Goal: Information Seeking & Learning: Learn about a topic

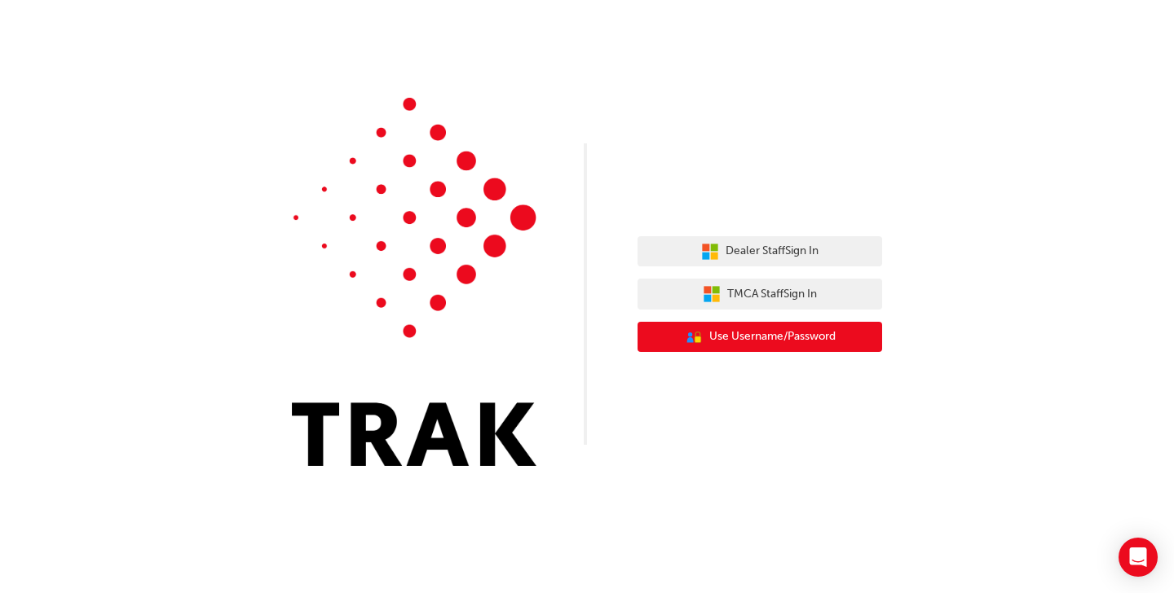
click at [735, 337] on span "Use Username/Password" at bounding box center [772, 337] width 126 height 19
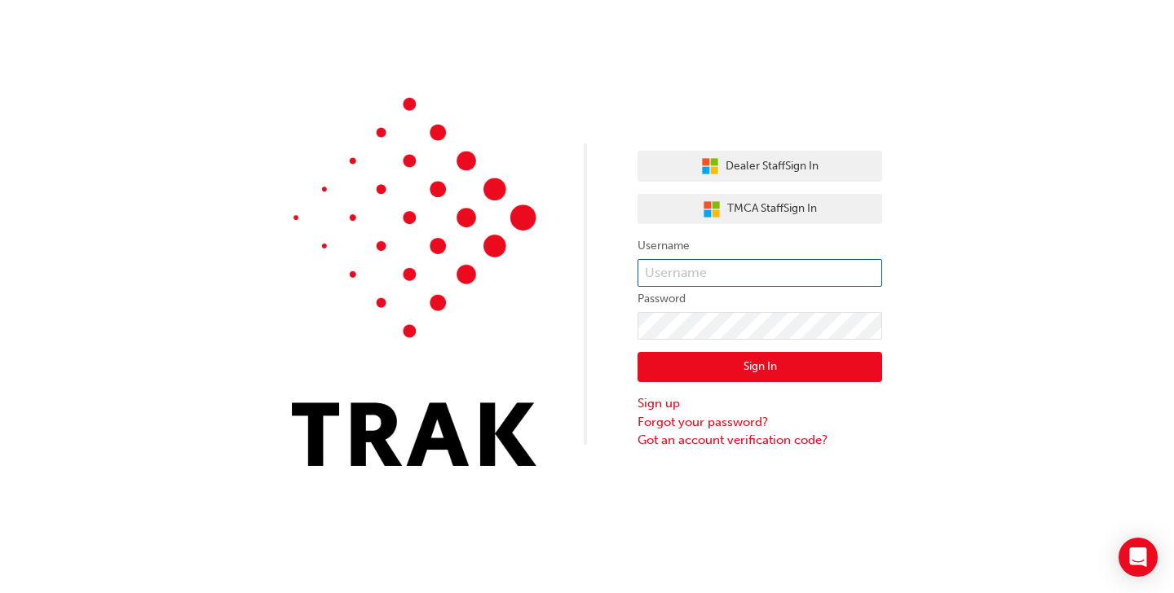
click at [708, 265] on input "text" at bounding box center [759, 273] width 245 height 28
type input "646904"
click at [810, 372] on button "Sign In" at bounding box center [759, 367] width 245 height 31
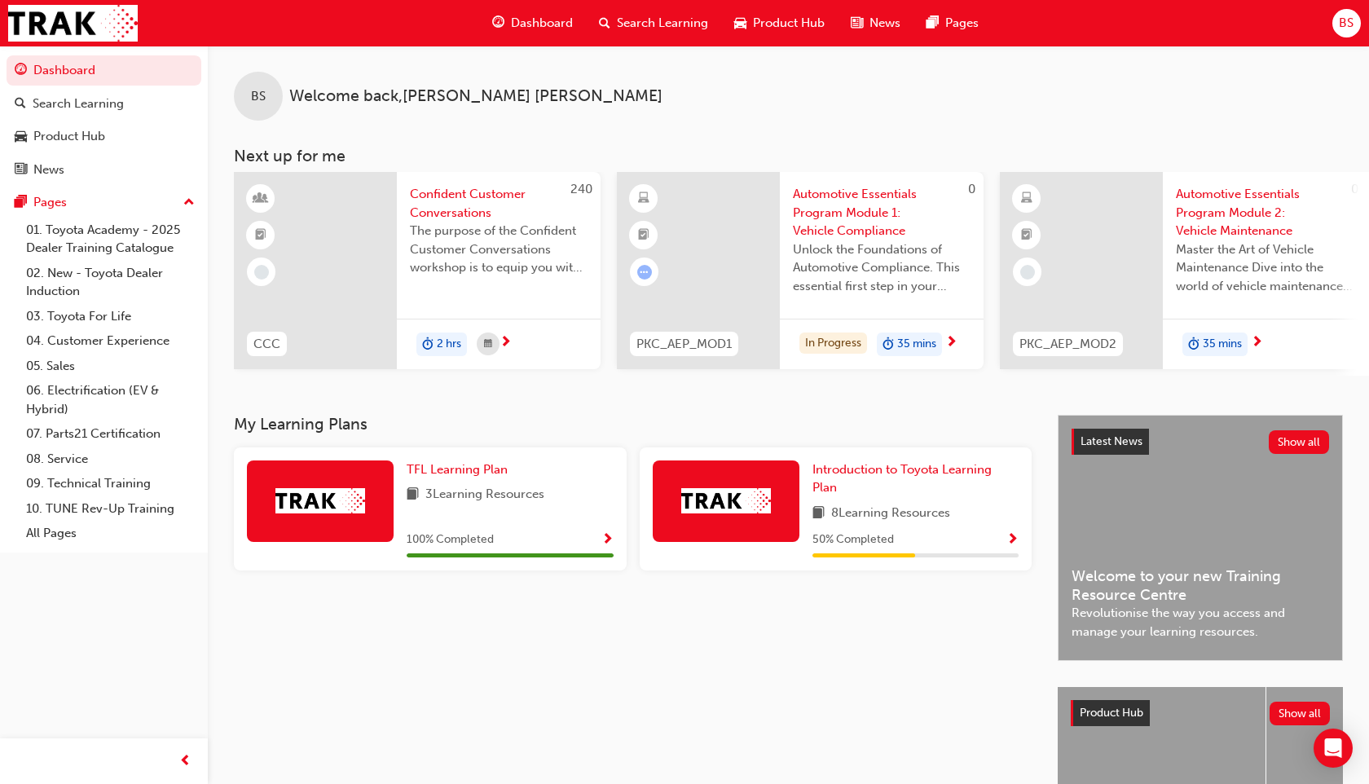
click at [652, 24] on span "Search Learning" at bounding box center [662, 23] width 91 height 19
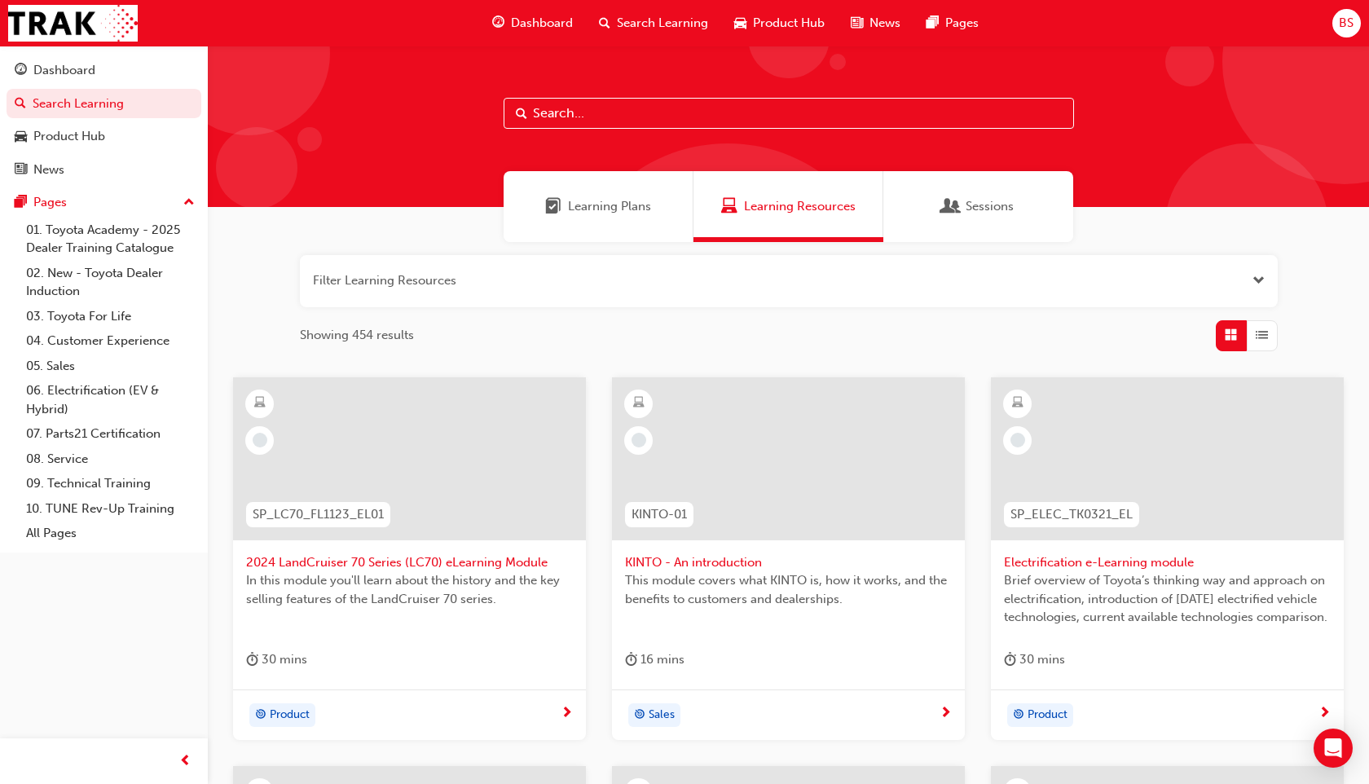
click at [636, 120] on input "text" at bounding box center [789, 113] width 571 height 31
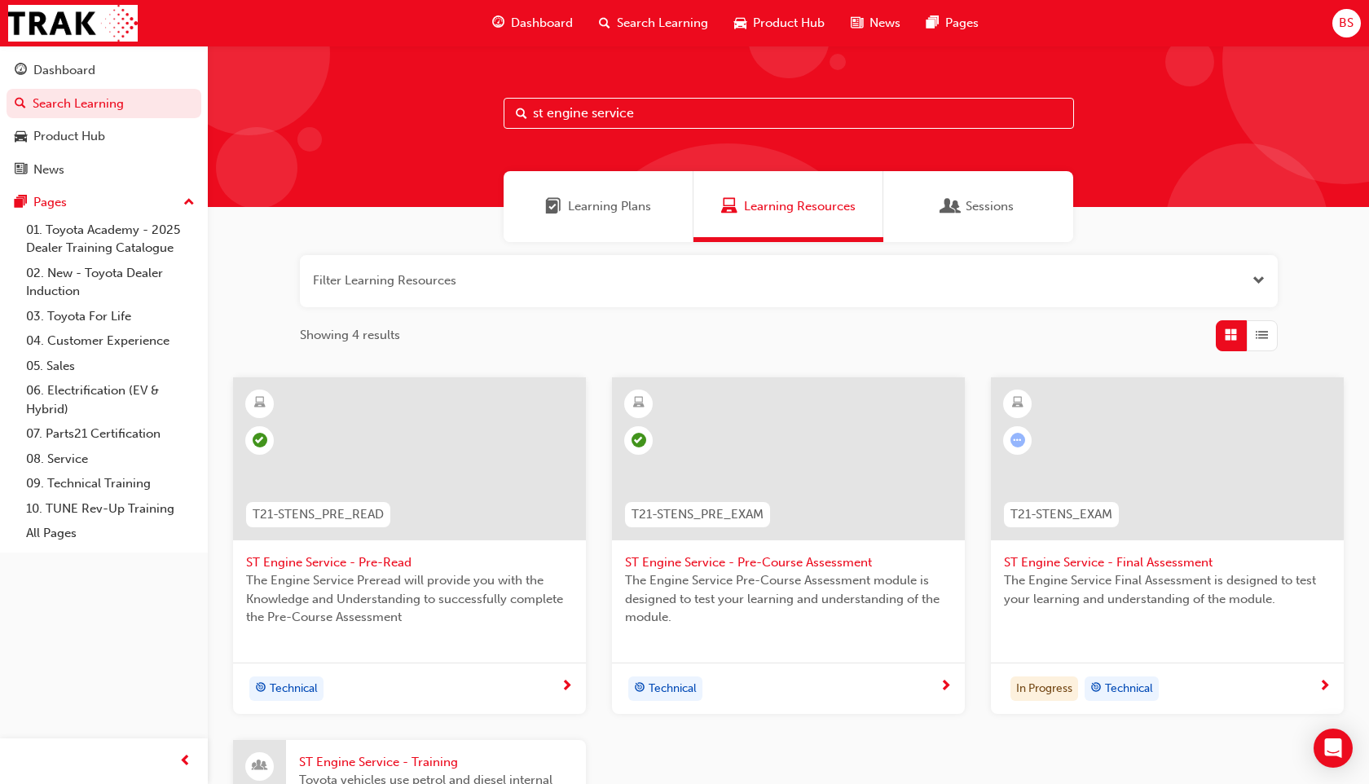
type input "st engine service"
click at [1134, 564] on span "ST Engine Service - Final Assessment" at bounding box center [1167, 562] width 327 height 19
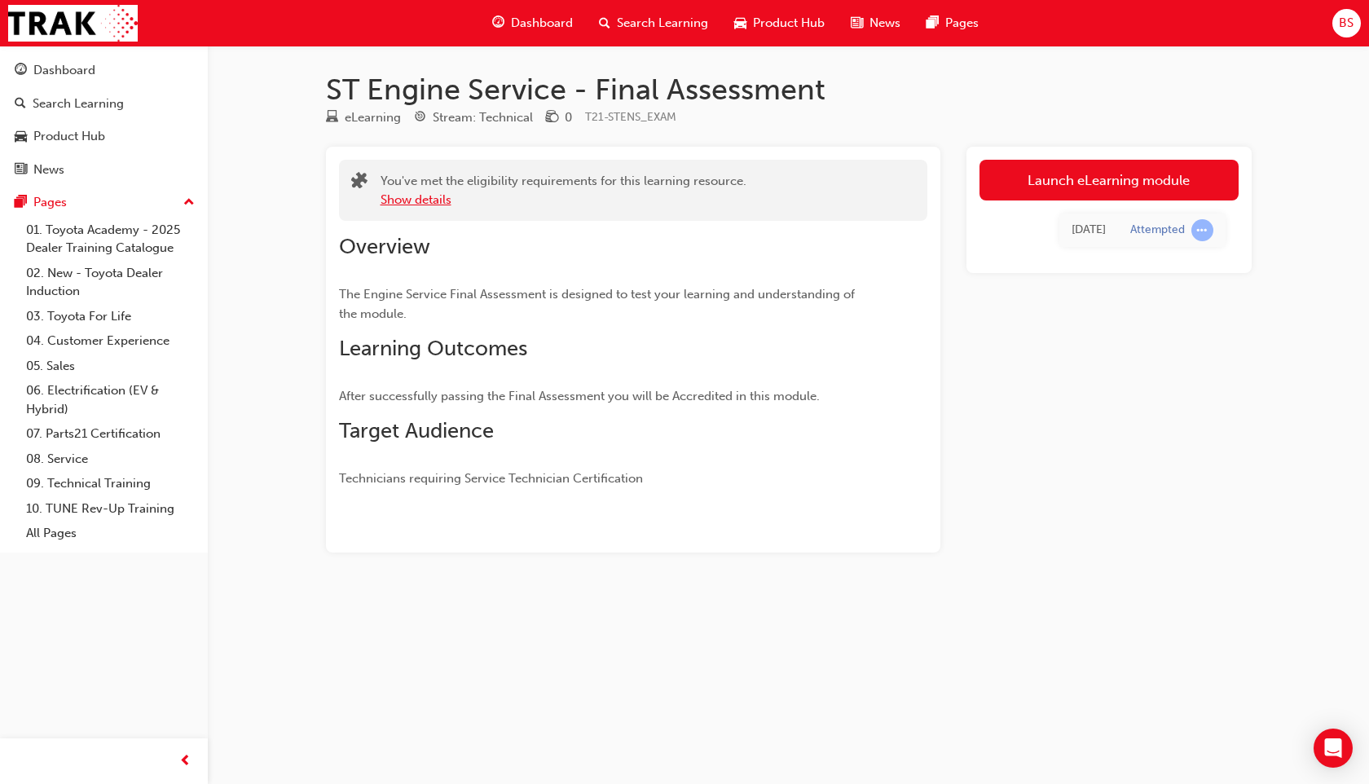
click at [399, 198] on button "Show details" at bounding box center [416, 200] width 71 height 19
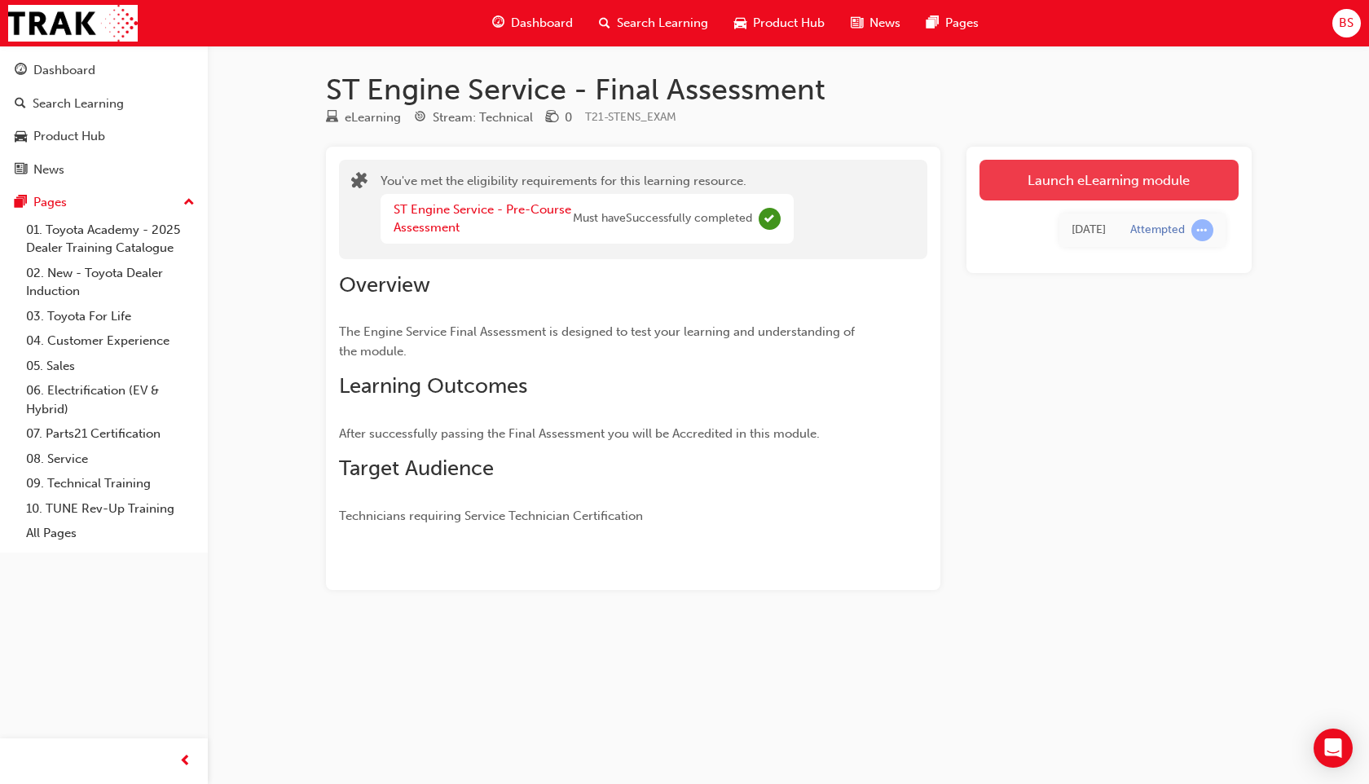
click at [1006, 174] on link "Launch eLearning module" at bounding box center [1109, 180] width 259 height 41
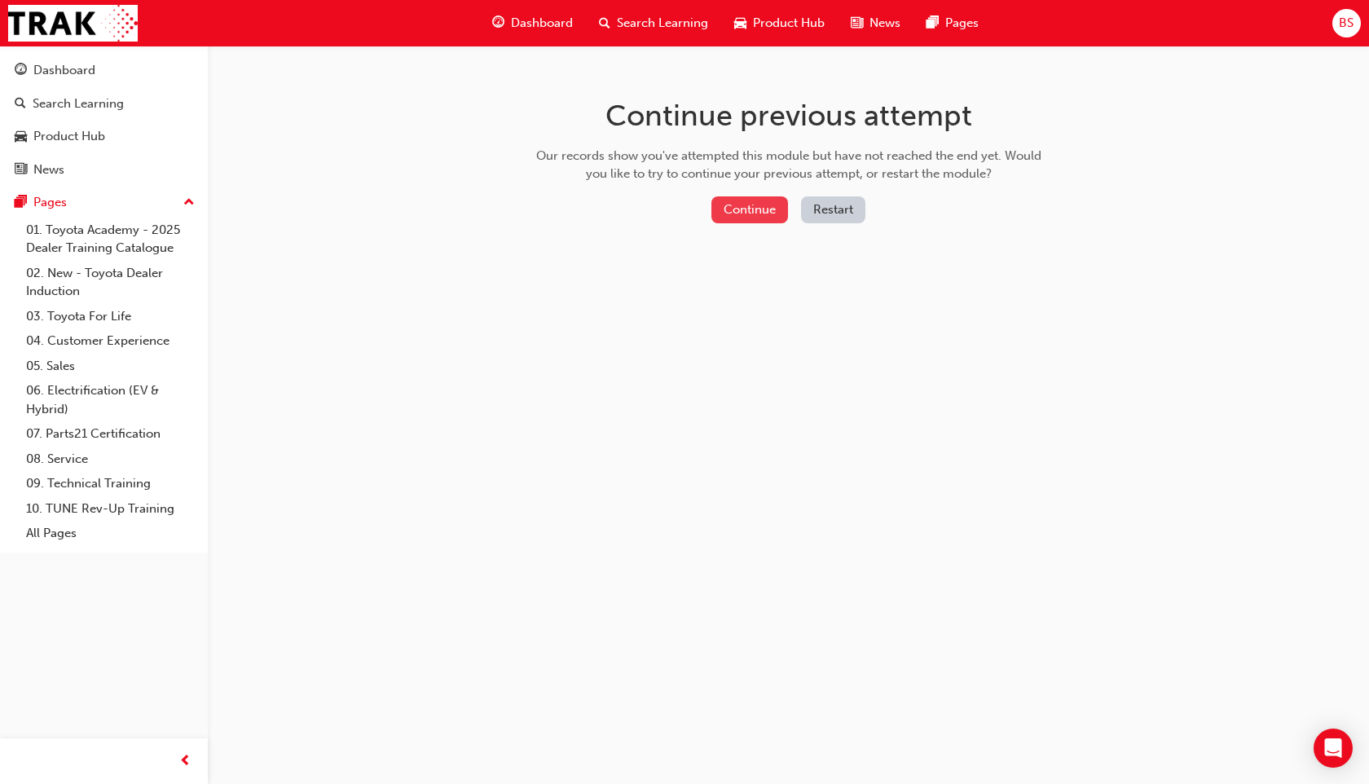
click at [742, 214] on button "Continue" at bounding box center [750, 209] width 77 height 27
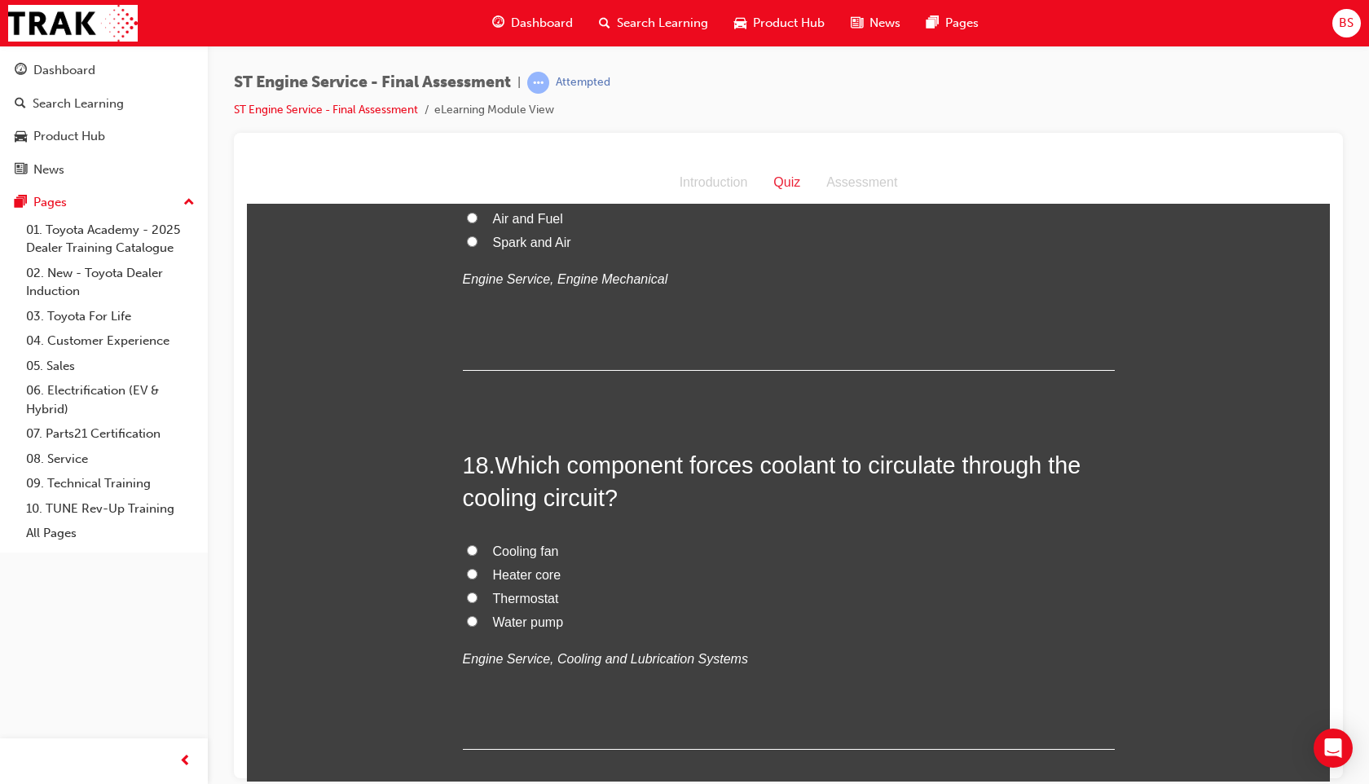
scroll to position [6086, 0]
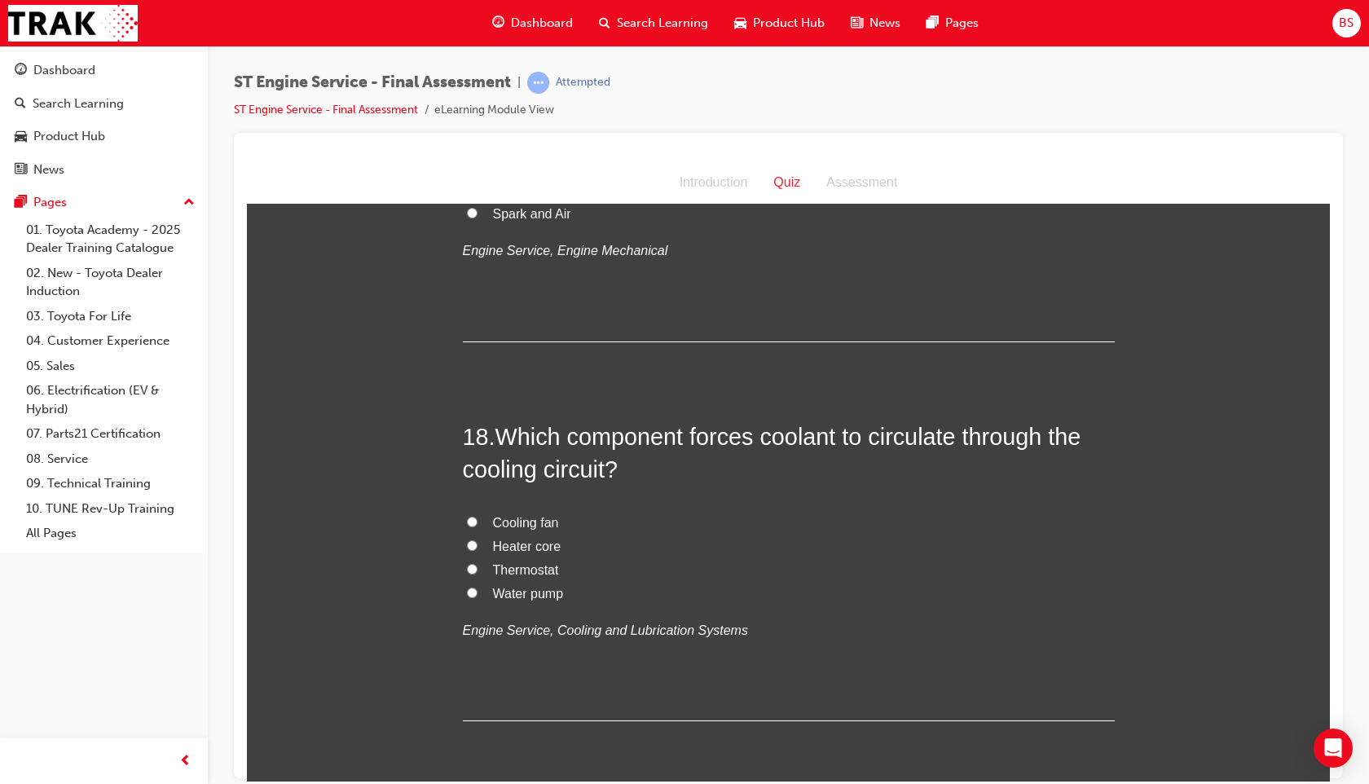
click at [493, 593] on span "Water pump" at bounding box center [528, 593] width 71 height 14
click at [478, 593] on input "Water pump" at bounding box center [472, 592] width 11 height 11
radio input "true"
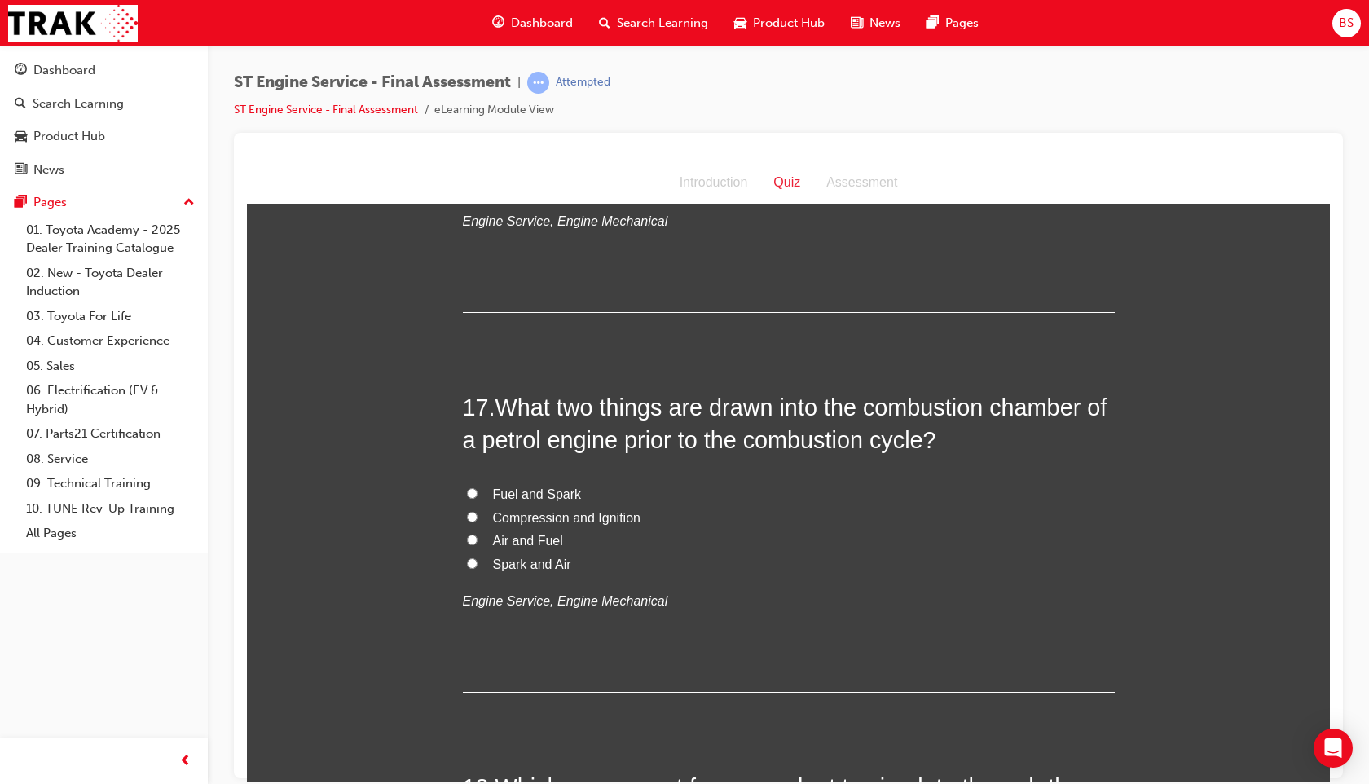
scroll to position [5735, 0]
click at [506, 535] on span "Air and Fuel" at bounding box center [528, 541] width 70 height 14
click at [478, 535] on input "Air and Fuel" at bounding box center [472, 540] width 11 height 11
radio input "true"
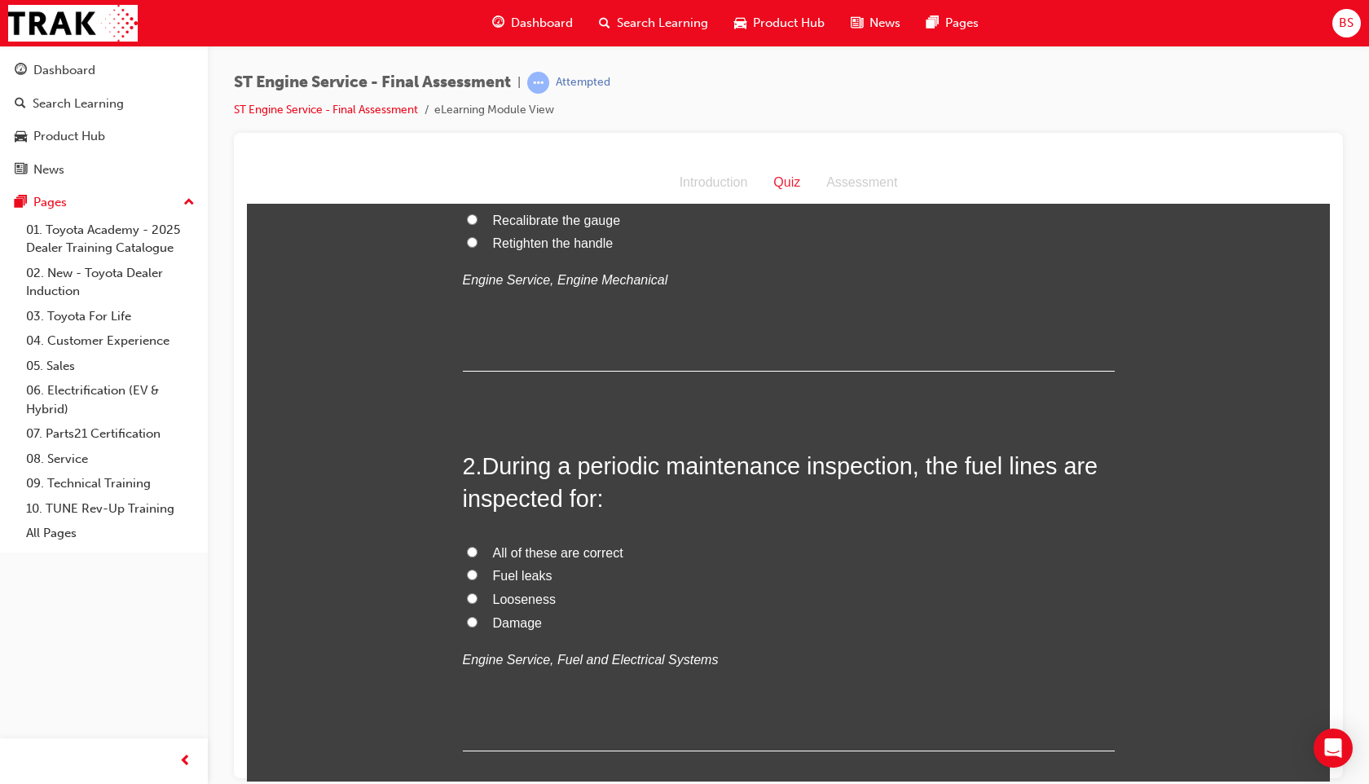
scroll to position [0, 0]
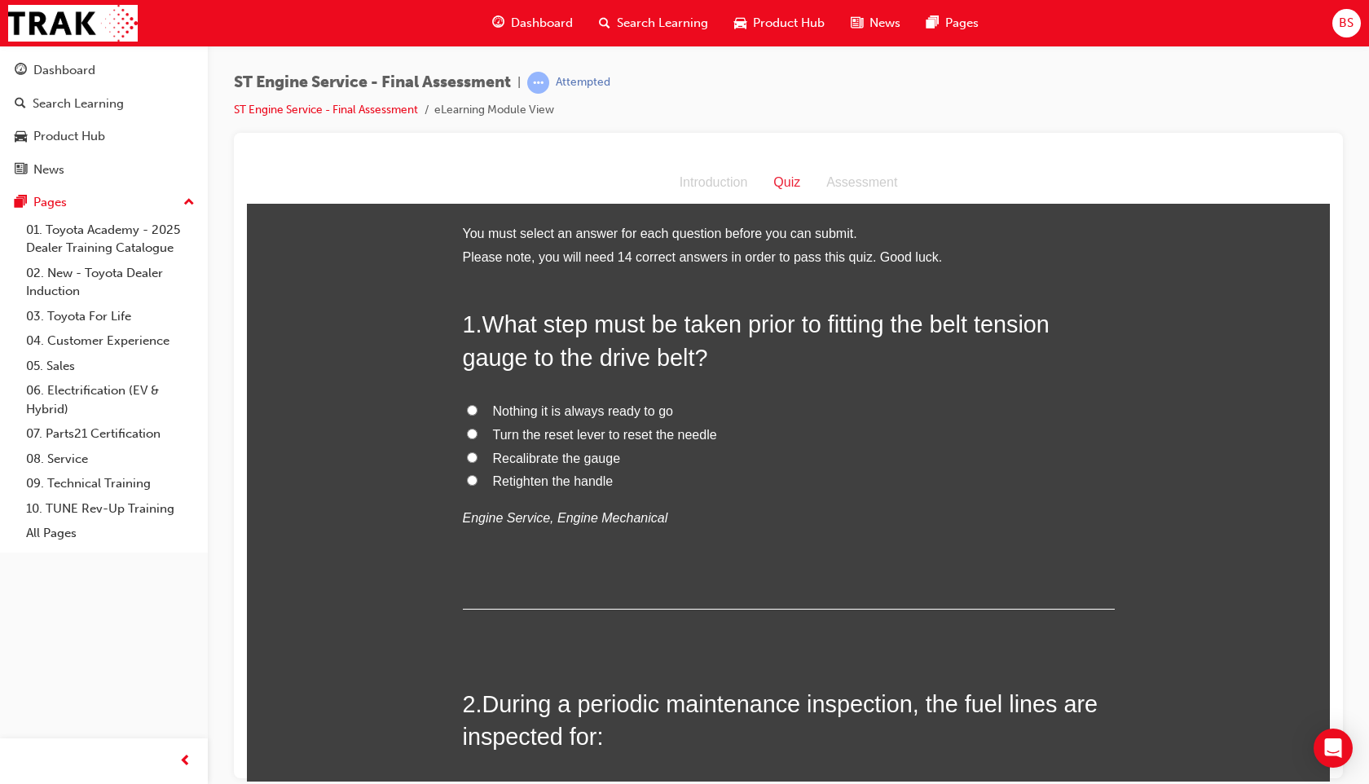
click at [479, 432] on label "Turn the reset lever to reset the needle" at bounding box center [789, 435] width 652 height 24
click at [478, 432] on input "Turn the reset lever to reset the needle" at bounding box center [472, 433] width 11 height 11
radio input "true"
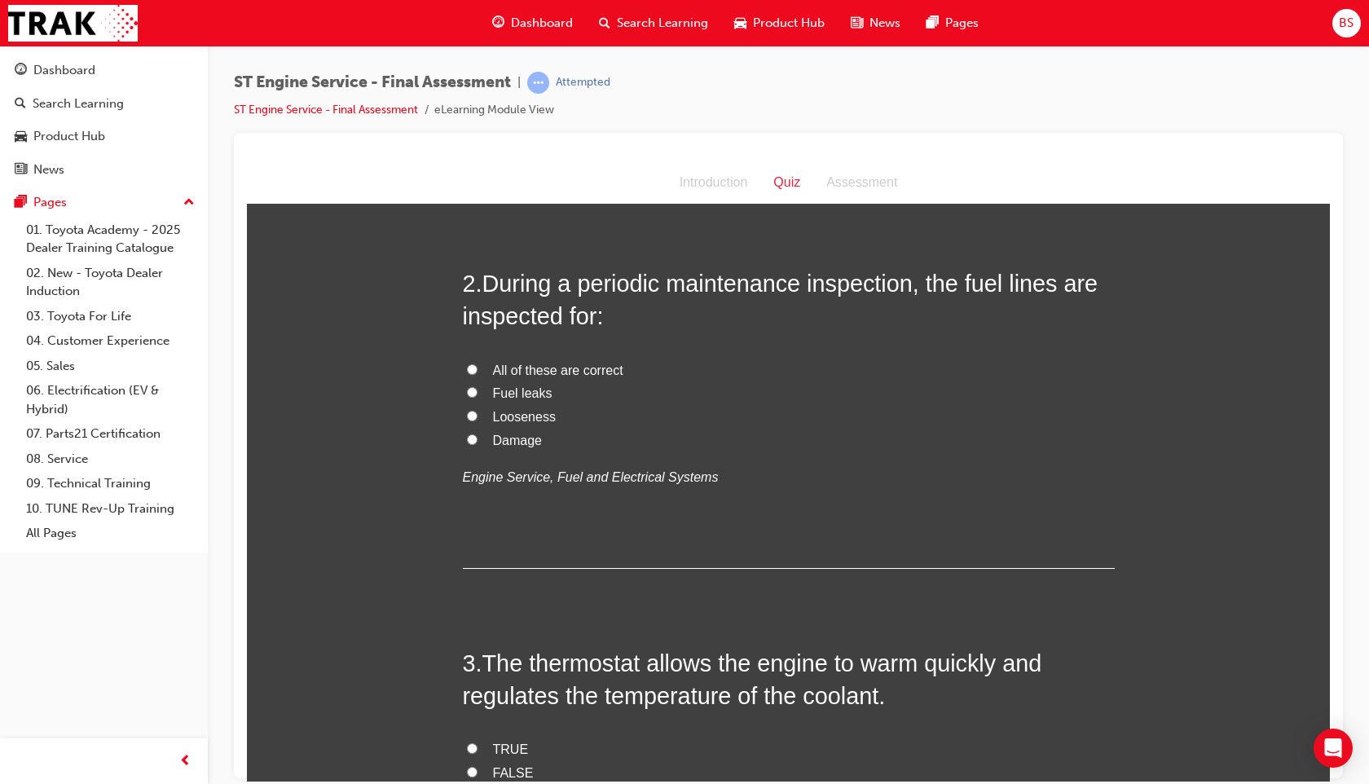
scroll to position [418, 0]
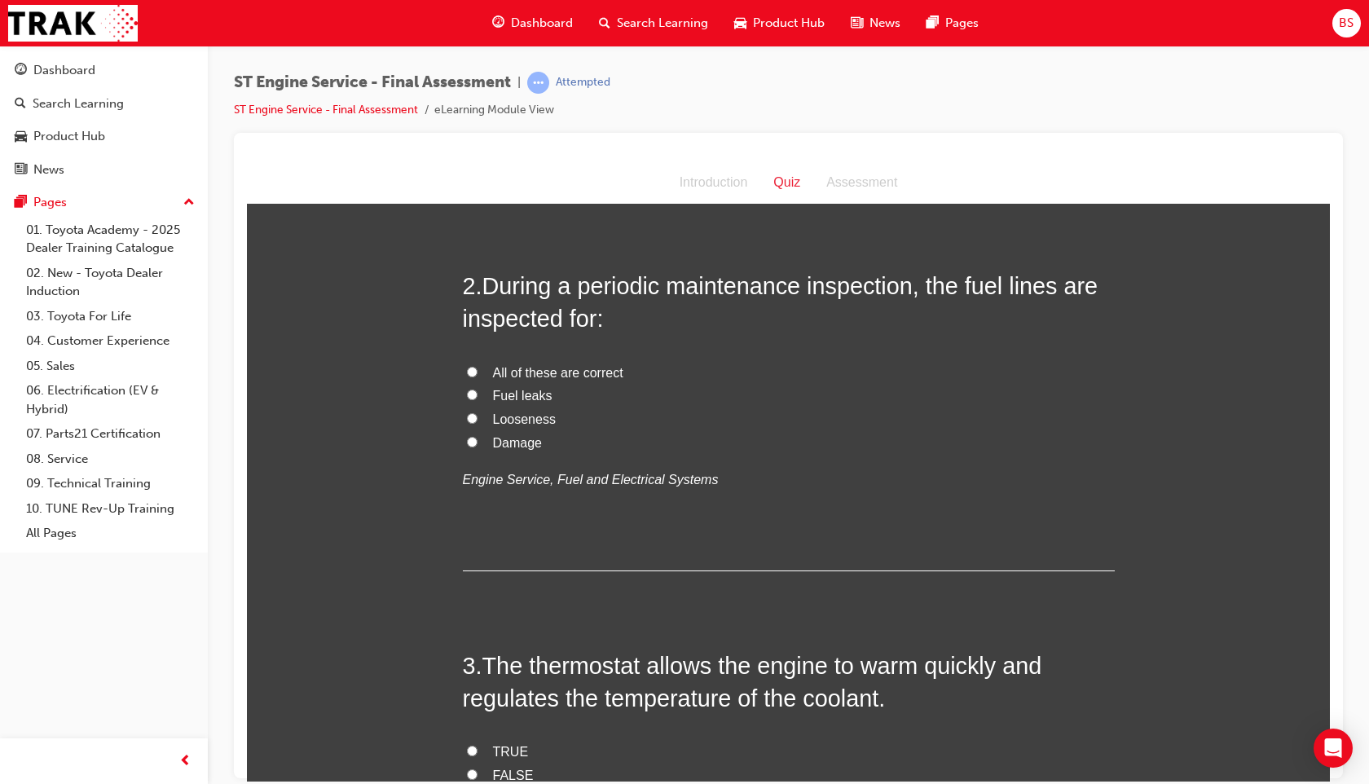
click at [513, 370] on span "All of these are correct" at bounding box center [558, 372] width 130 height 14
click at [478, 370] on input "All of these are correct" at bounding box center [472, 371] width 11 height 11
radio input "true"
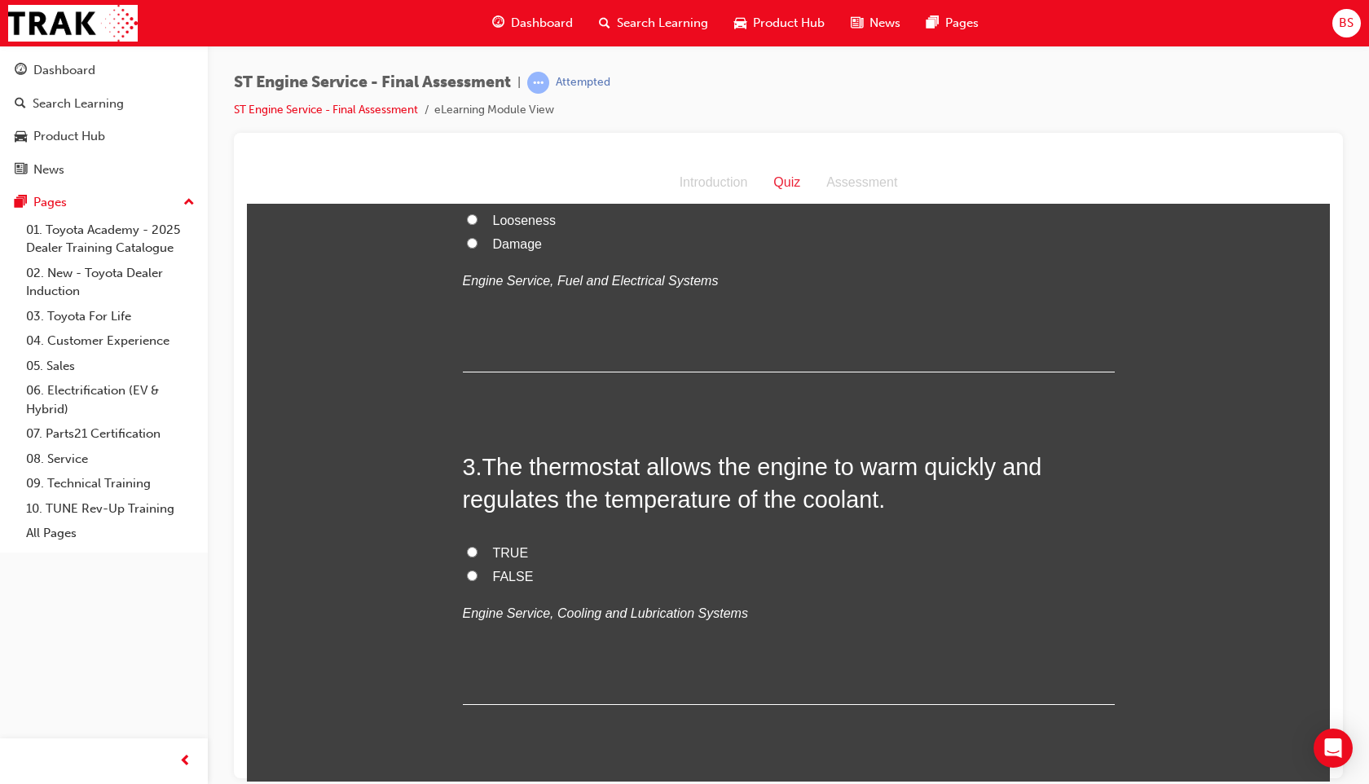
scroll to position [619, 0]
click at [507, 552] on span "TRUE" at bounding box center [511, 551] width 36 height 14
click at [478, 552] on input "TRUE" at bounding box center [472, 549] width 11 height 11
radio input "true"
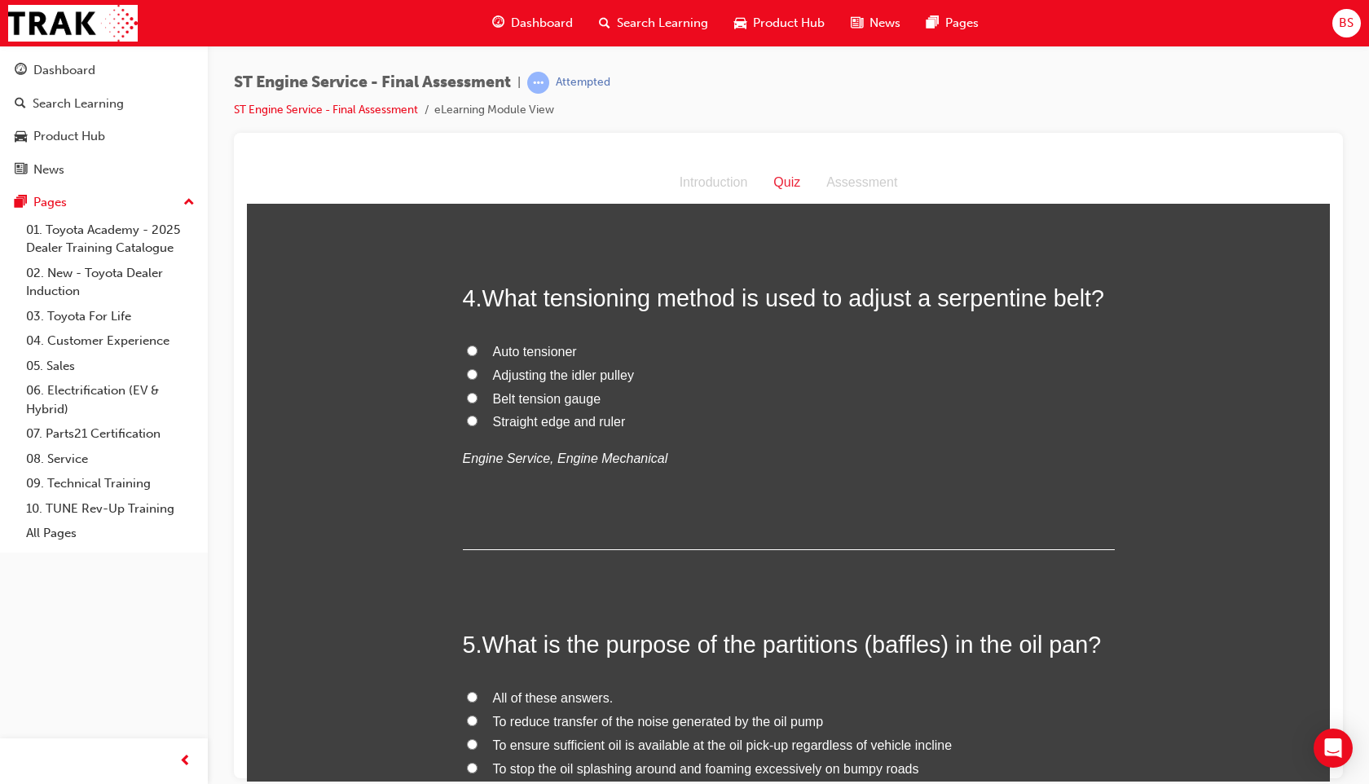
scroll to position [1117, 0]
click at [537, 341] on label "Auto tensioner" at bounding box center [789, 353] width 652 height 24
click at [478, 346] on input "Auto tensioner" at bounding box center [472, 351] width 11 height 11
radio input "true"
click at [556, 372] on span "Adjusting the idler pulley" at bounding box center [563, 375] width 141 height 14
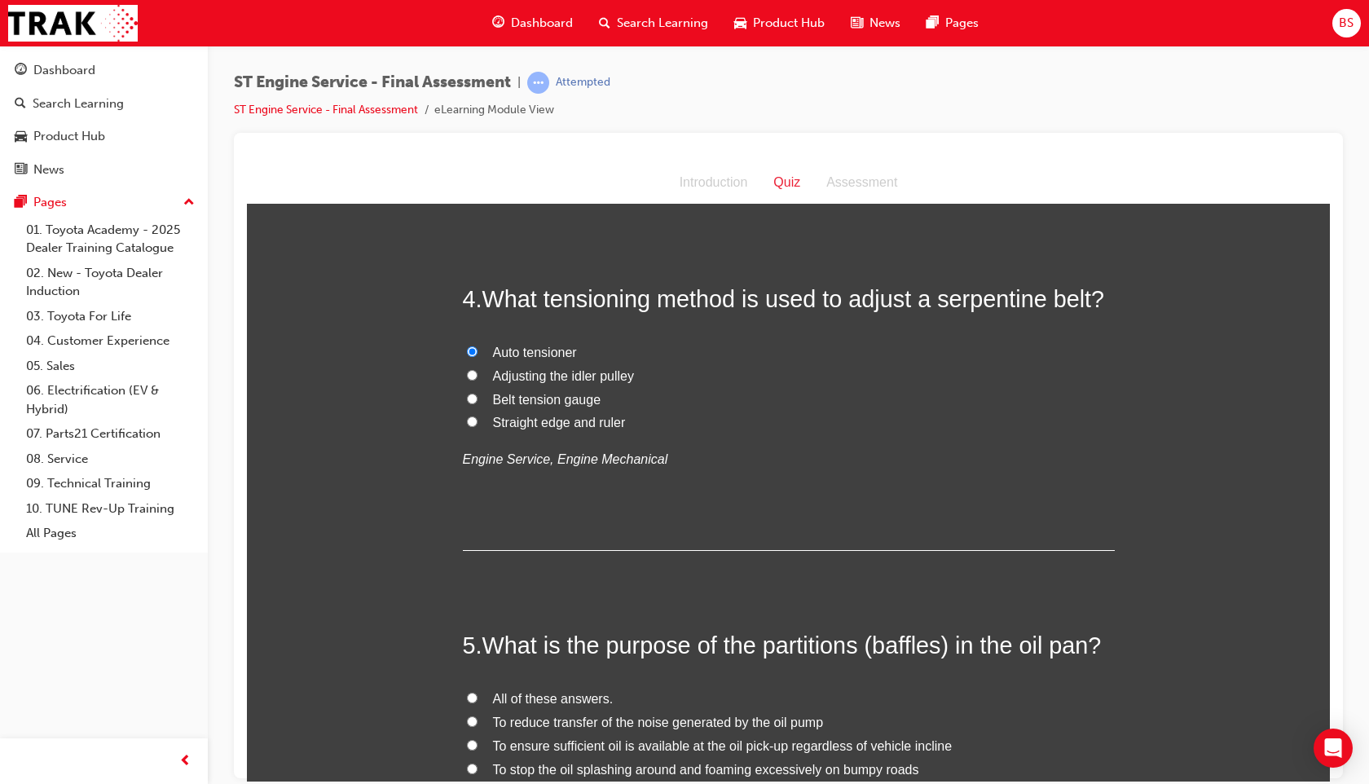
click at [478, 372] on input "Adjusting the idler pulley" at bounding box center [472, 374] width 11 height 11
radio input "true"
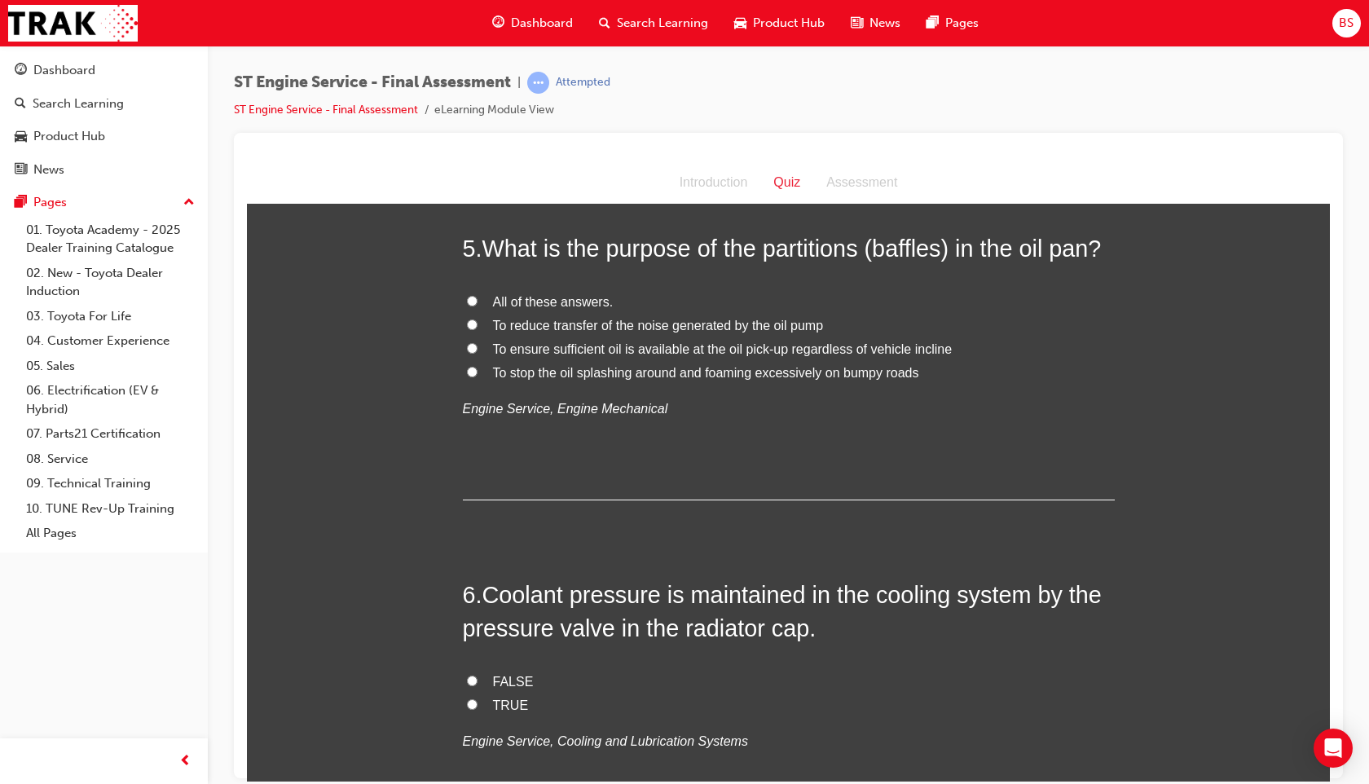
scroll to position [1513, 0]
click at [535, 352] on span "To ensure sufficient oil is available at the oil pick-up regardless of vehicle …" at bounding box center [723, 350] width 460 height 14
click at [478, 352] on input "To ensure sufficient oil is available at the oil pick-up regardless of vehicle …" at bounding box center [472, 349] width 11 height 11
radio input "true"
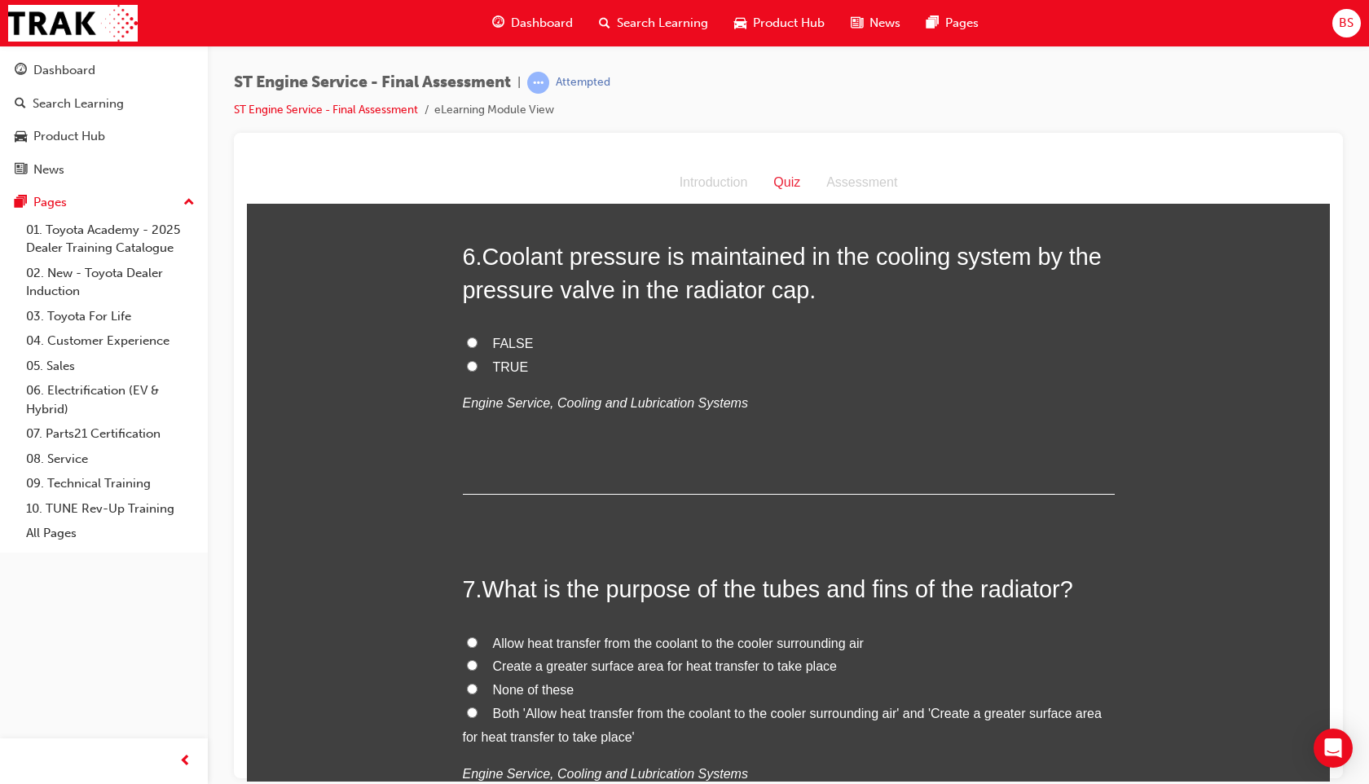
scroll to position [1848, 0]
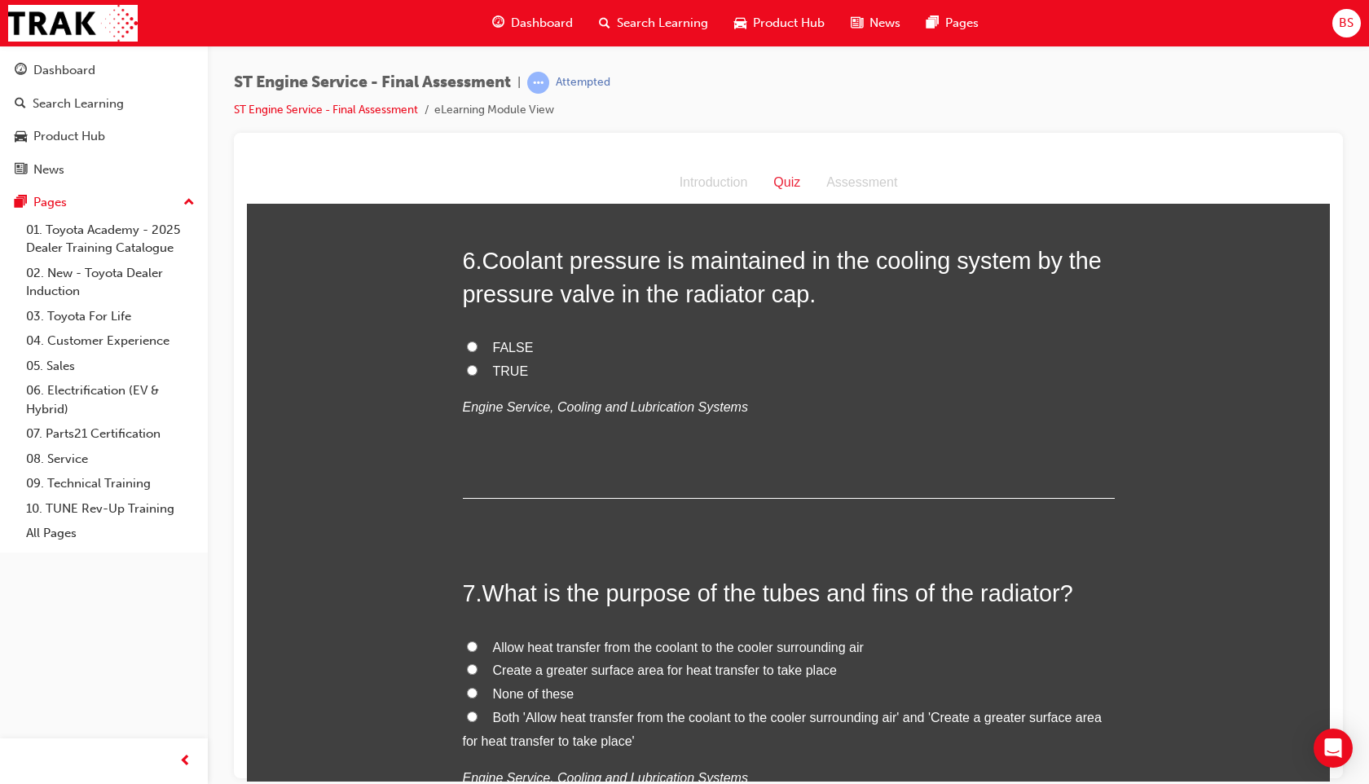
click at [501, 364] on span "TRUE" at bounding box center [511, 371] width 36 height 14
click at [478, 364] on input "TRUE" at bounding box center [472, 369] width 11 height 11
radio input "true"
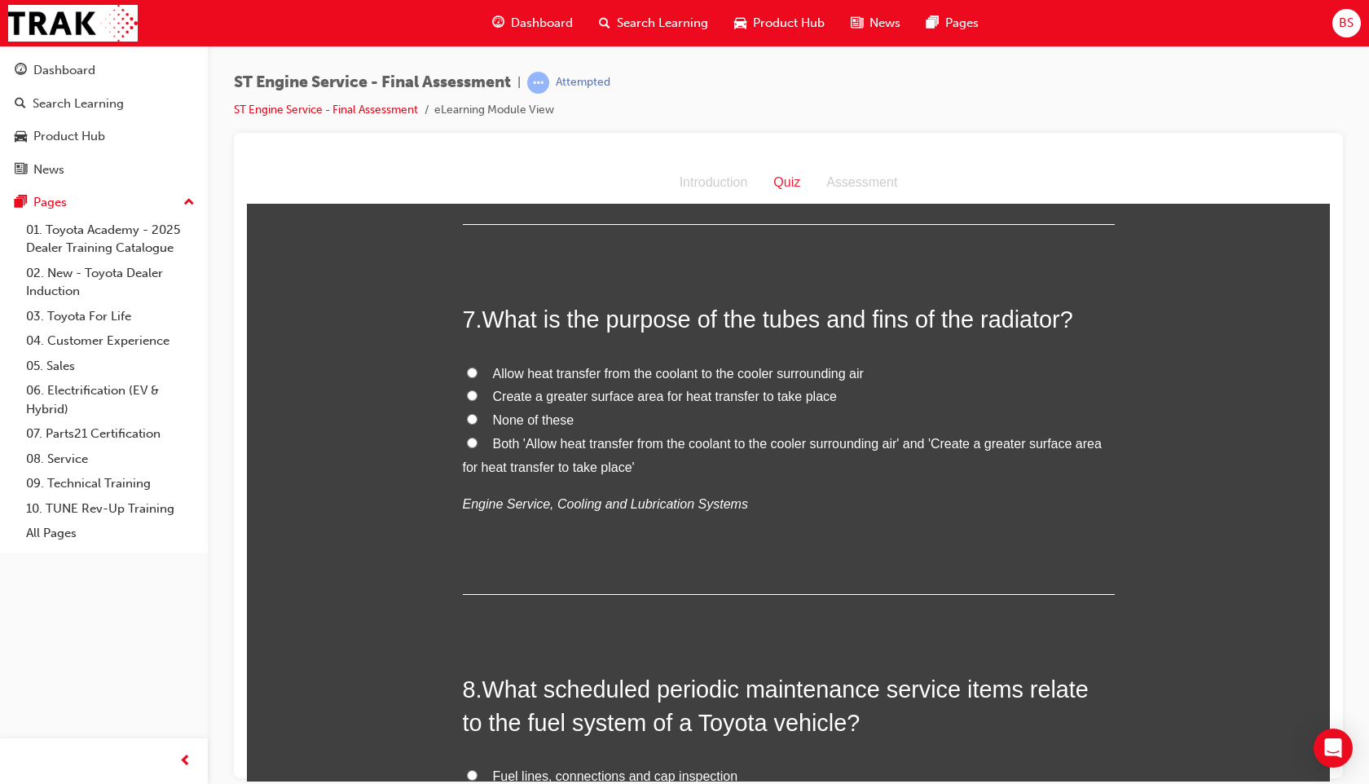
scroll to position [2154, 0]
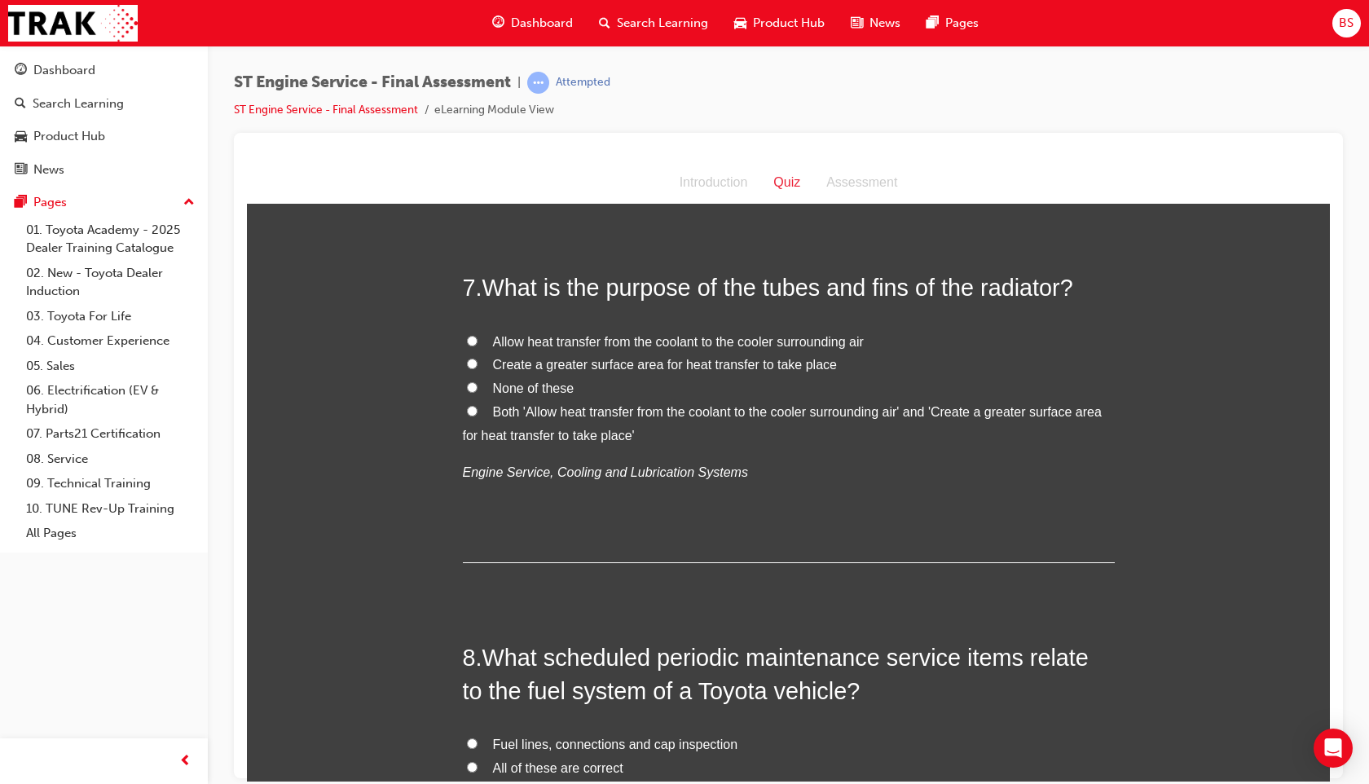
click at [496, 430] on span "Both 'Allow heat transfer from the coolant to the cooler surrounding air' and '…" at bounding box center [782, 422] width 639 height 37
click at [478, 416] on input "Both 'Allow heat transfer from the coolant to the cooler surrounding air' and '…" at bounding box center [472, 410] width 11 height 11
radio input "true"
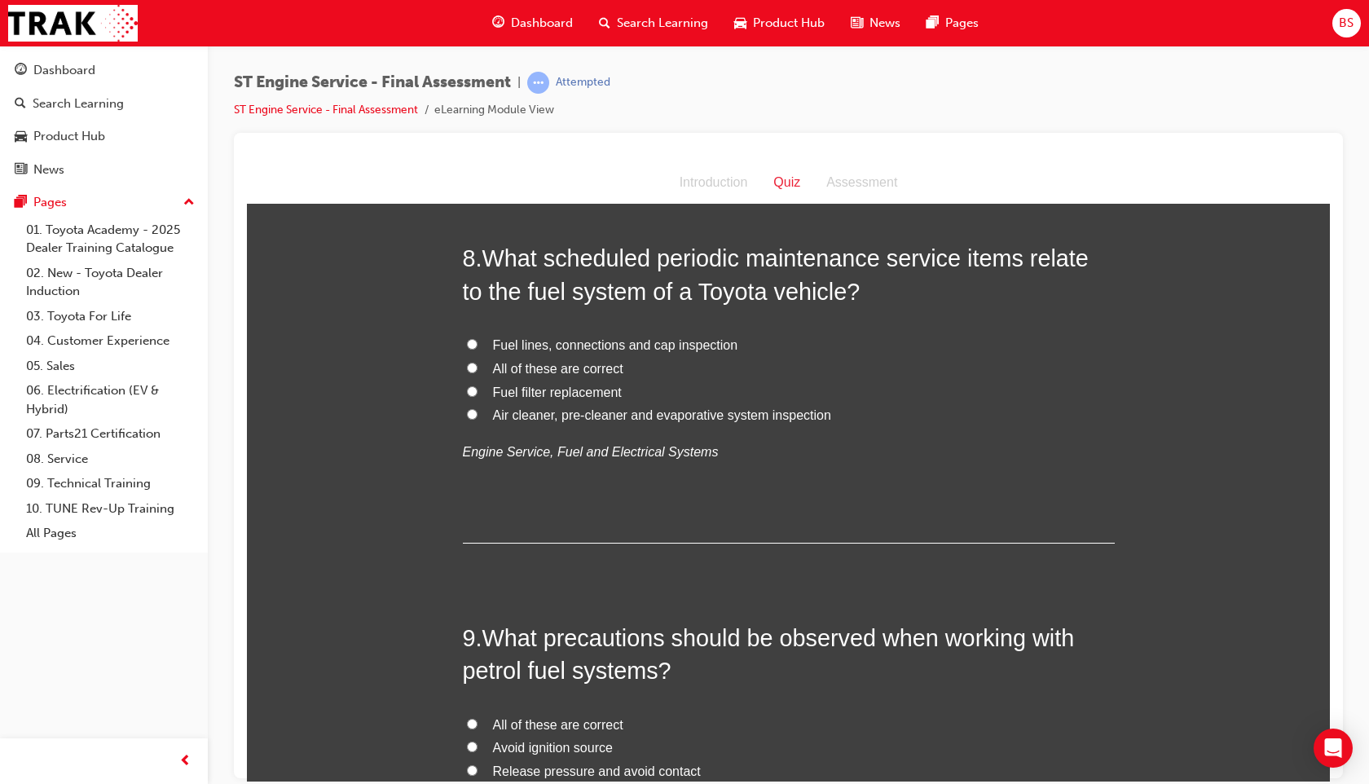
scroll to position [2552, 0]
click at [540, 395] on span "Fuel filter replacement" at bounding box center [557, 393] width 129 height 14
click at [478, 395] on input "Fuel filter replacement" at bounding box center [472, 392] width 11 height 11
radio input "true"
click at [555, 349] on span "Fuel lines, connections and cap inspection" at bounding box center [615, 346] width 245 height 14
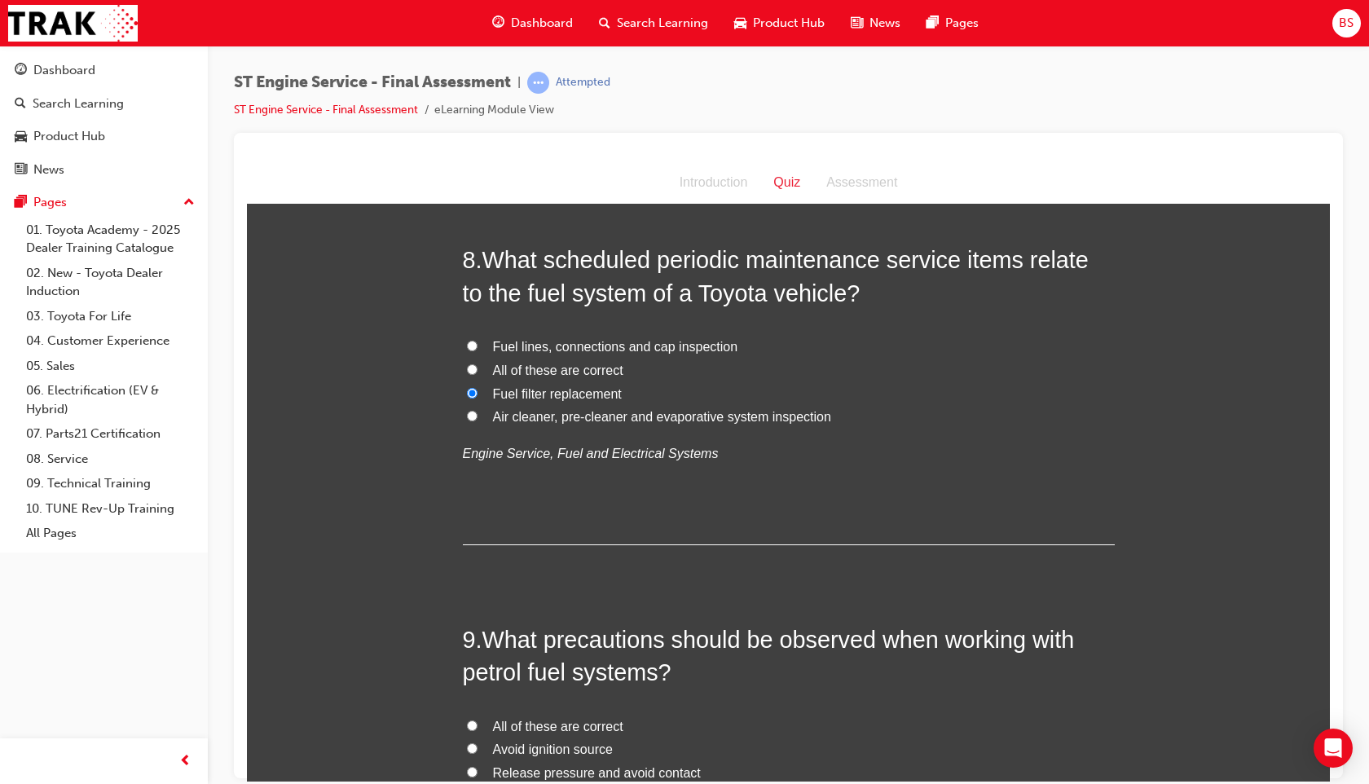
click at [478, 349] on input "Fuel lines, connections and cap inspection" at bounding box center [472, 345] width 11 height 11
radio input "true"
click at [521, 372] on span "All of these are correct" at bounding box center [558, 370] width 130 height 14
click at [478, 372] on input "All of these are correct" at bounding box center [472, 369] width 11 height 11
radio input "true"
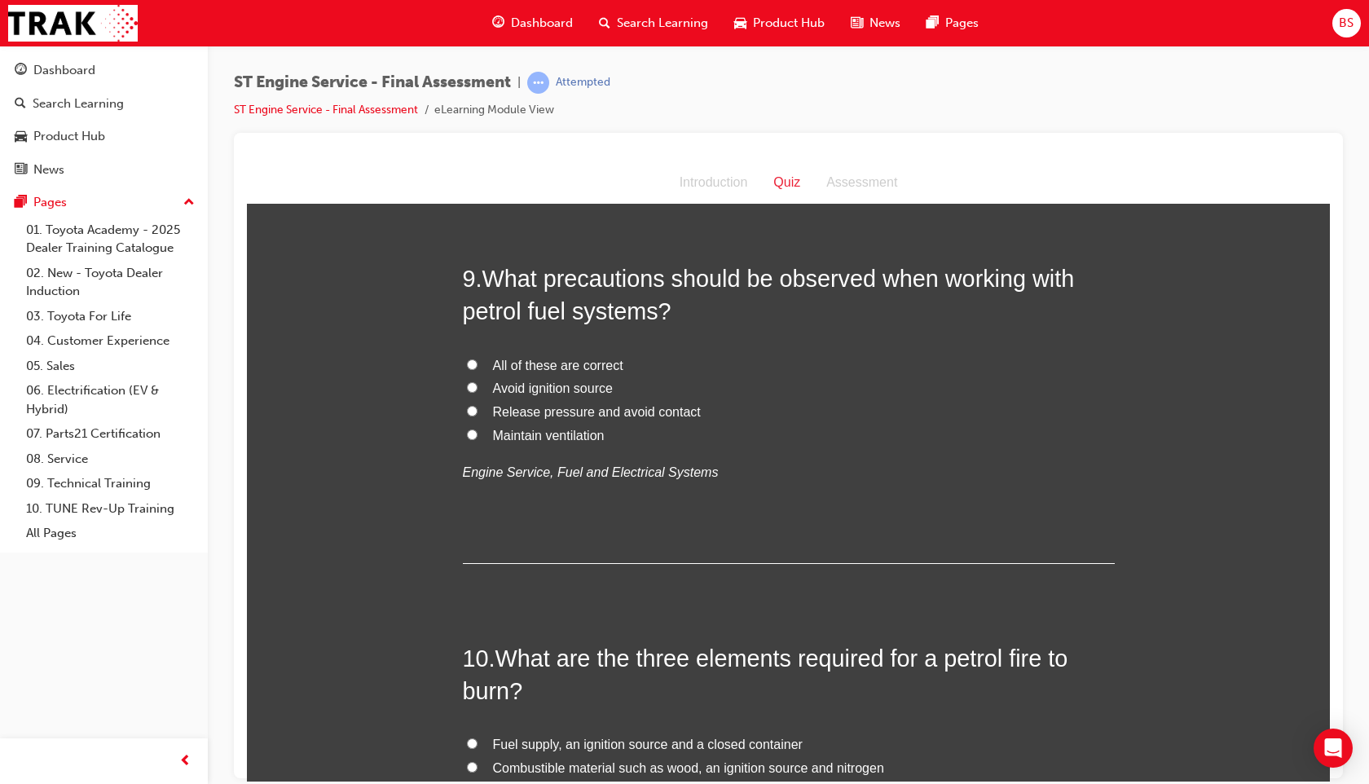
scroll to position [2915, 0]
click at [531, 438] on span "Maintain ventilation" at bounding box center [549, 432] width 112 height 14
click at [478, 437] on input "Maintain ventilation" at bounding box center [472, 431] width 11 height 11
radio input "true"
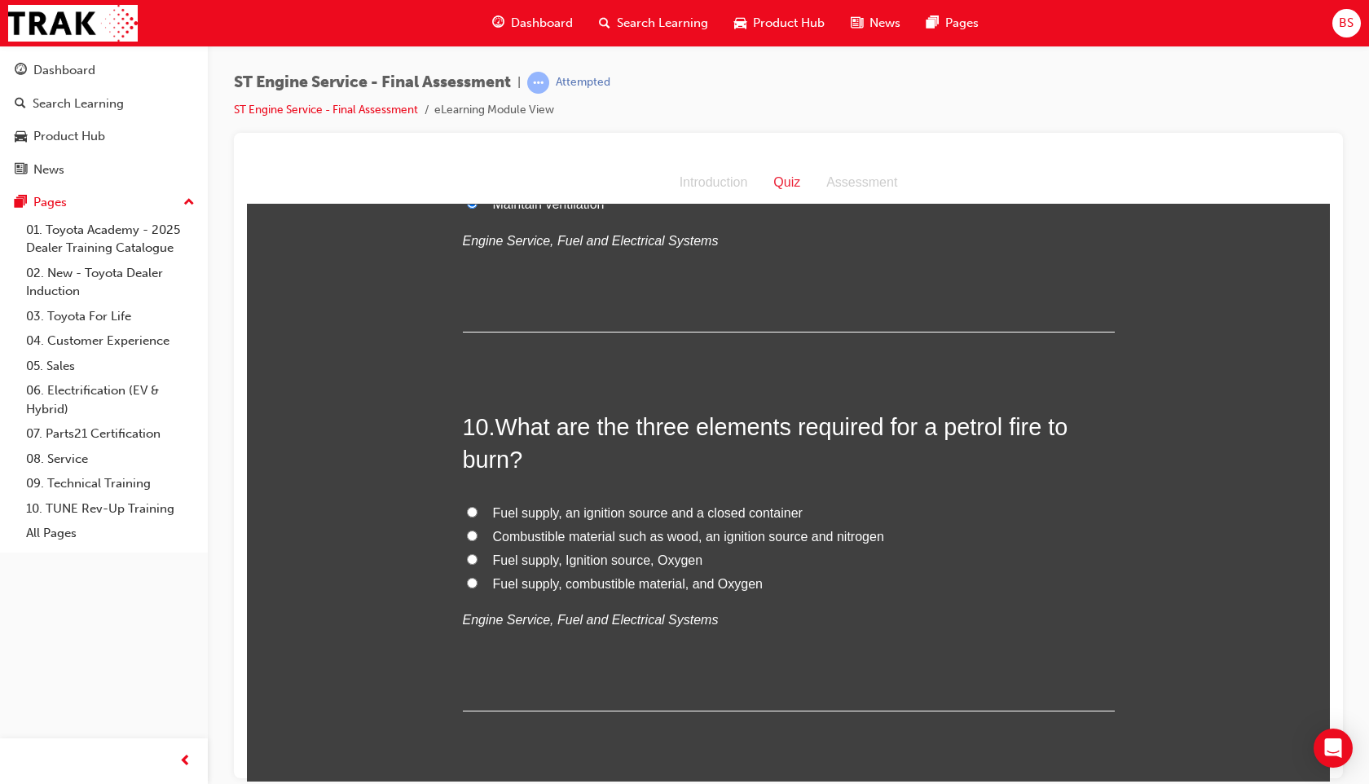
scroll to position [3150, 0]
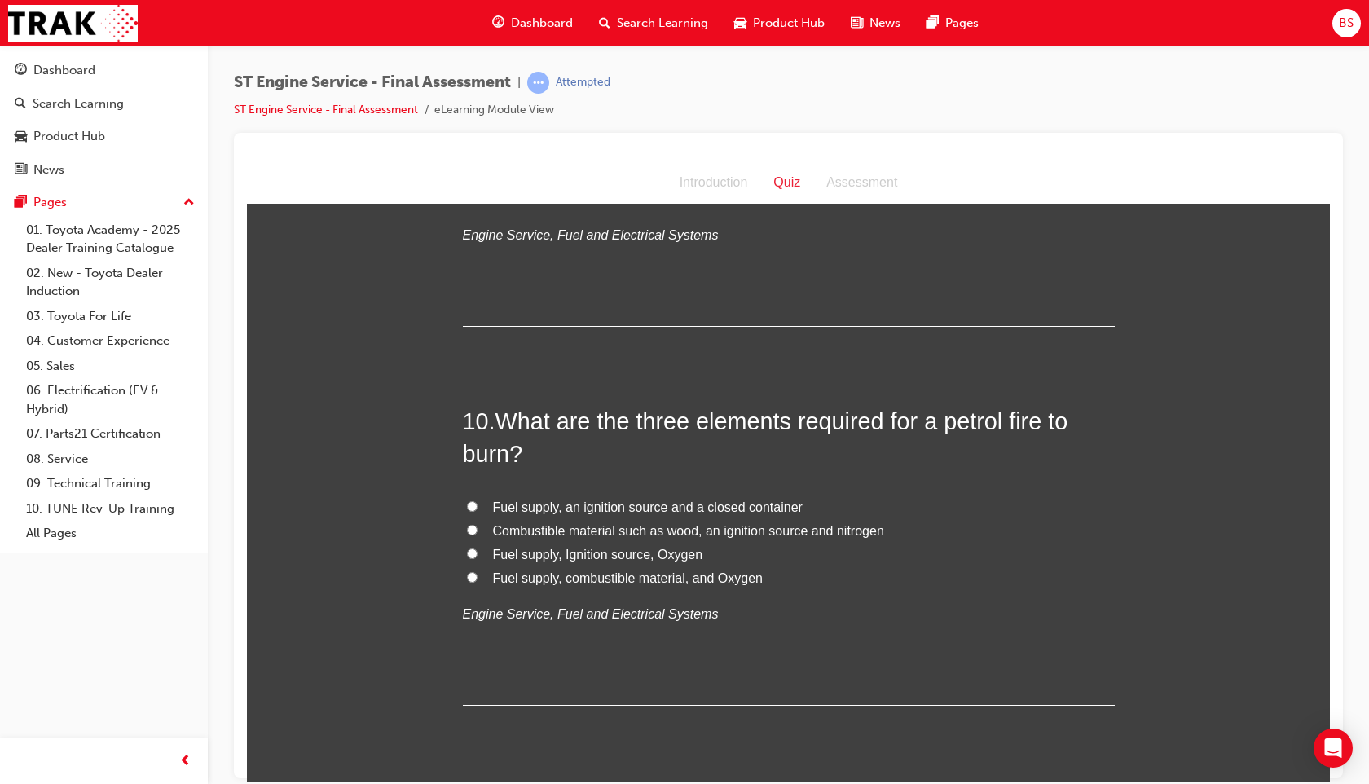
click at [635, 21] on span "Search Learning" at bounding box center [662, 23] width 91 height 19
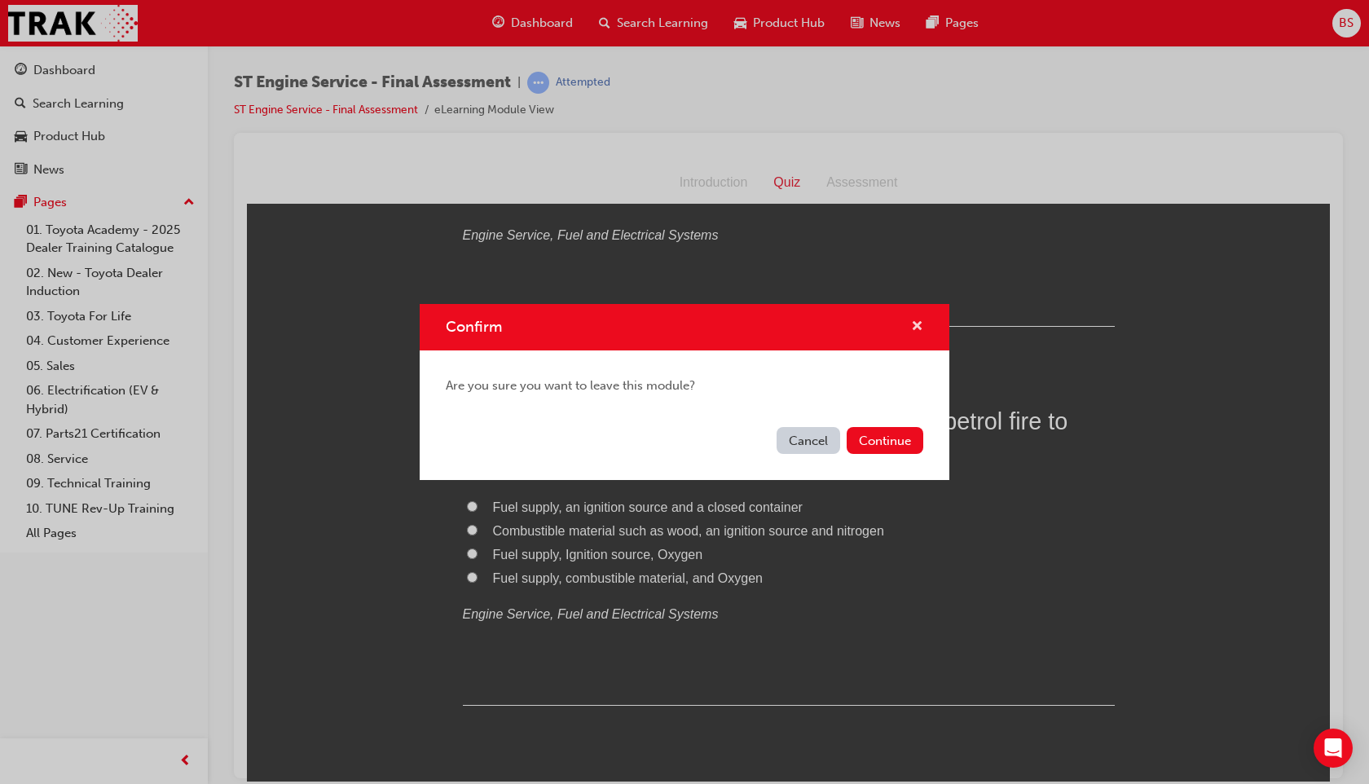
click at [919, 328] on span "cross-icon" at bounding box center [917, 327] width 12 height 15
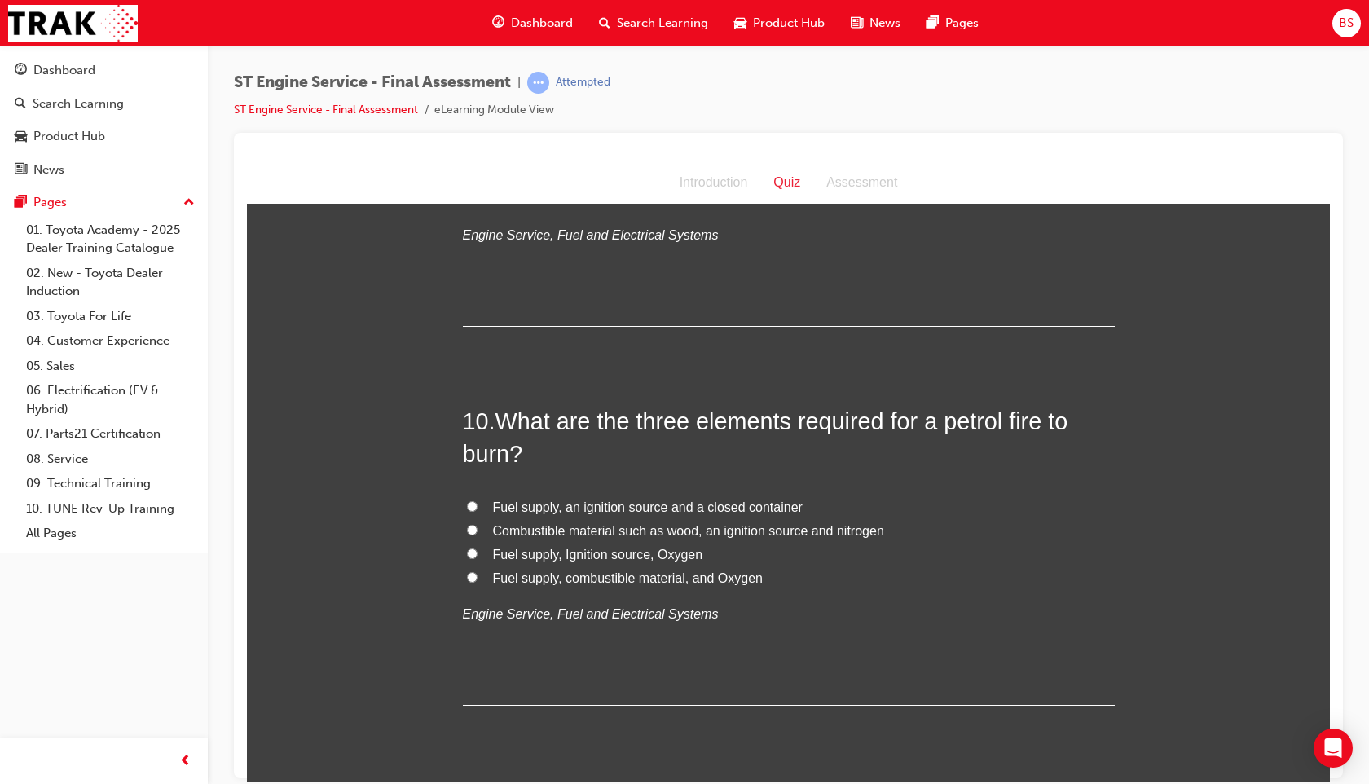
click at [557, 587] on label "Fuel supply, combustible material, and Oxygen" at bounding box center [789, 578] width 652 height 24
click at [478, 582] on input "Fuel supply, combustible material, and Oxygen" at bounding box center [472, 576] width 11 height 11
radio input "true"
click at [642, 562] on label "Fuel supply, Ignition source, Oxygen" at bounding box center [789, 555] width 652 height 24
click at [478, 558] on input "Fuel supply, Ignition source, Oxygen" at bounding box center [472, 553] width 11 height 11
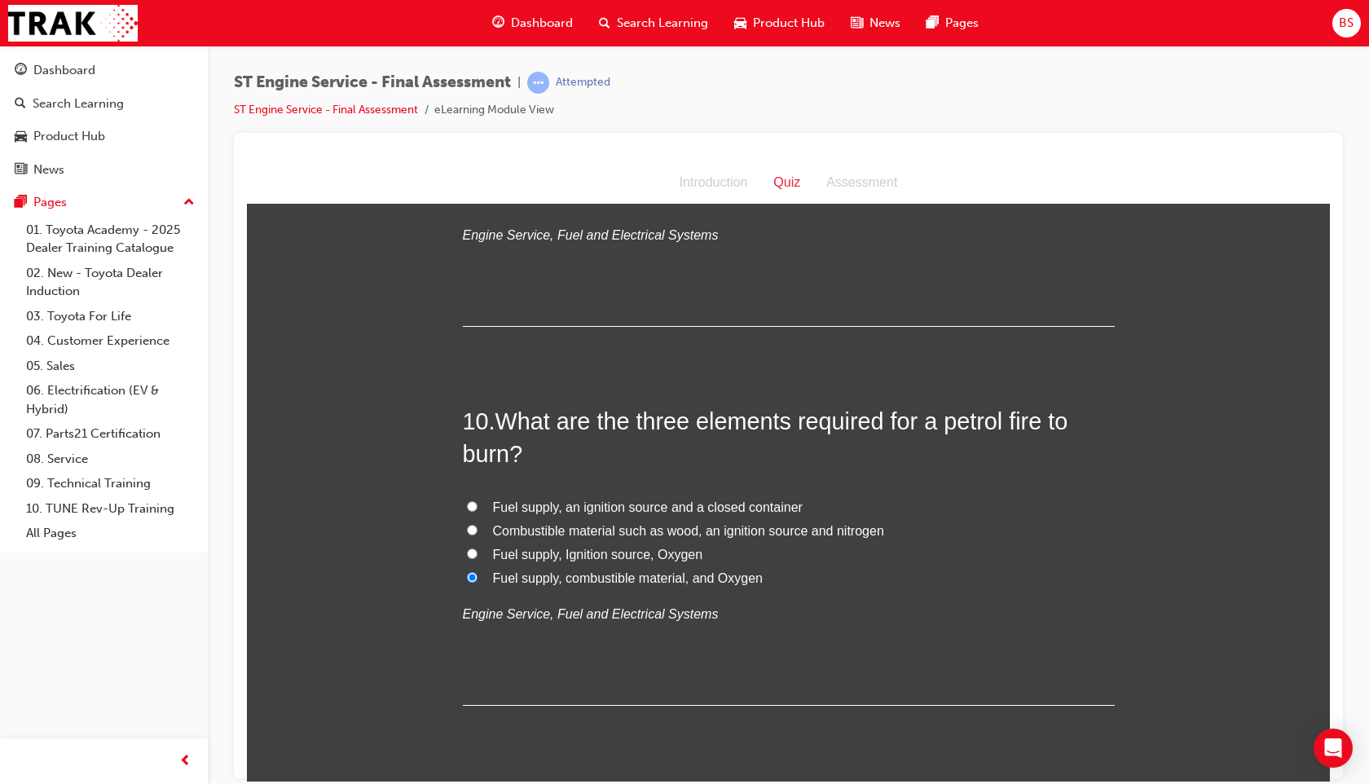
radio input "true"
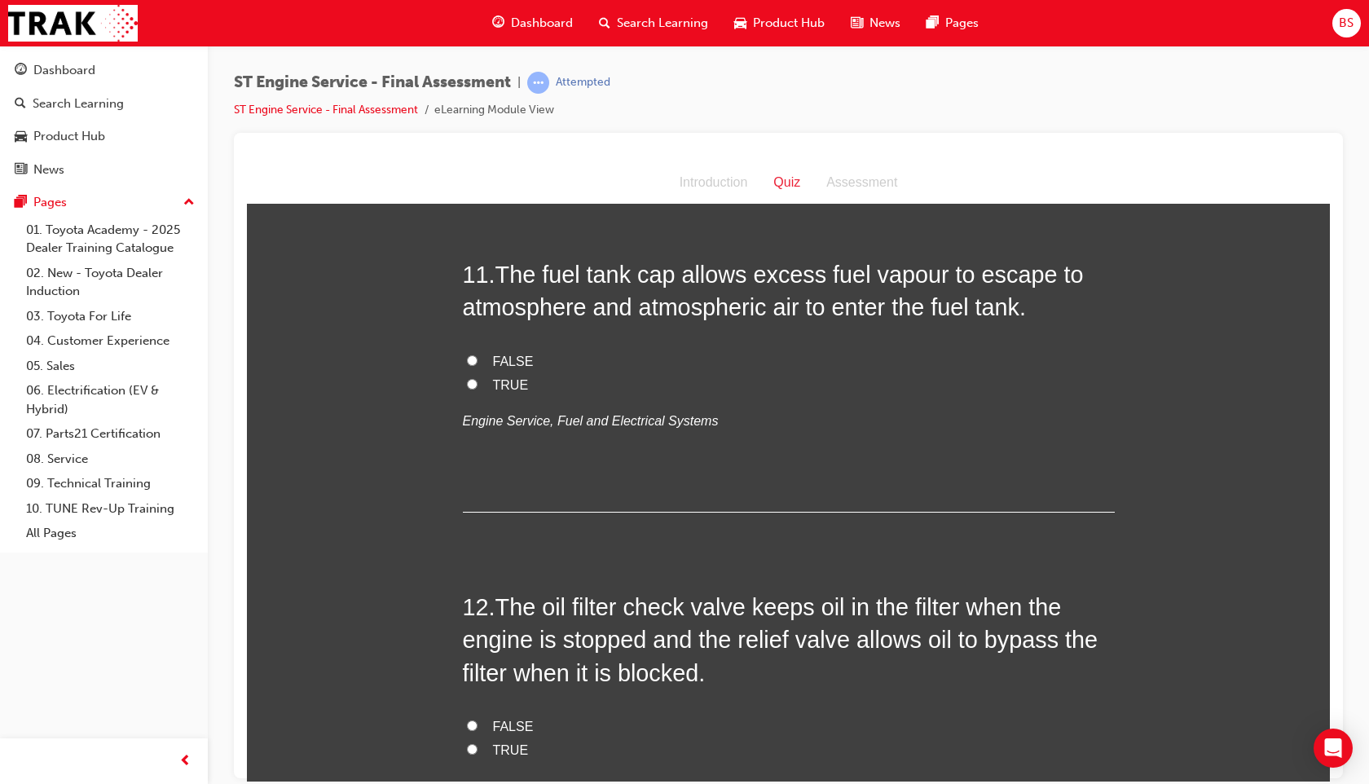
scroll to position [3675, 0]
click at [518, 355] on span "FALSE" at bounding box center [513, 362] width 41 height 14
click at [478, 355] on input "FALSE" at bounding box center [472, 360] width 11 height 11
radio input "true"
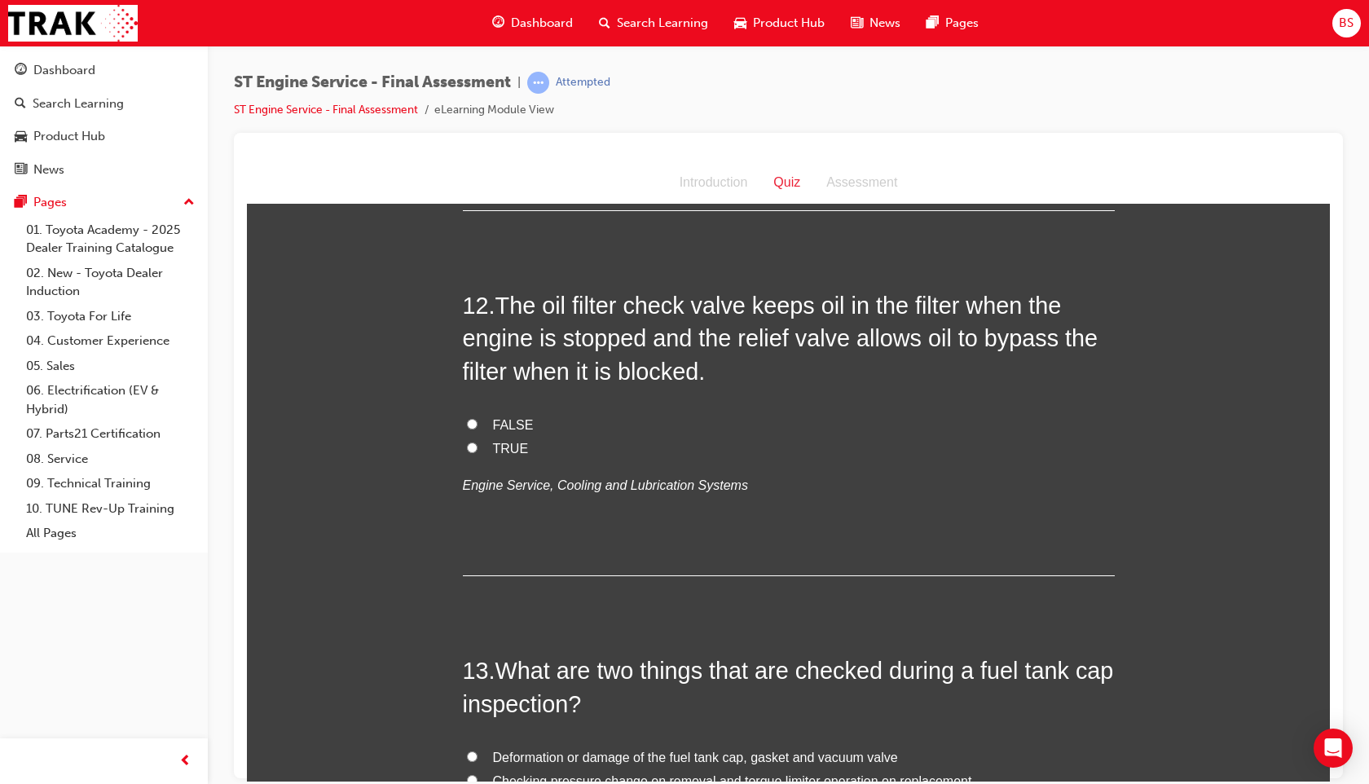
scroll to position [3980, 0]
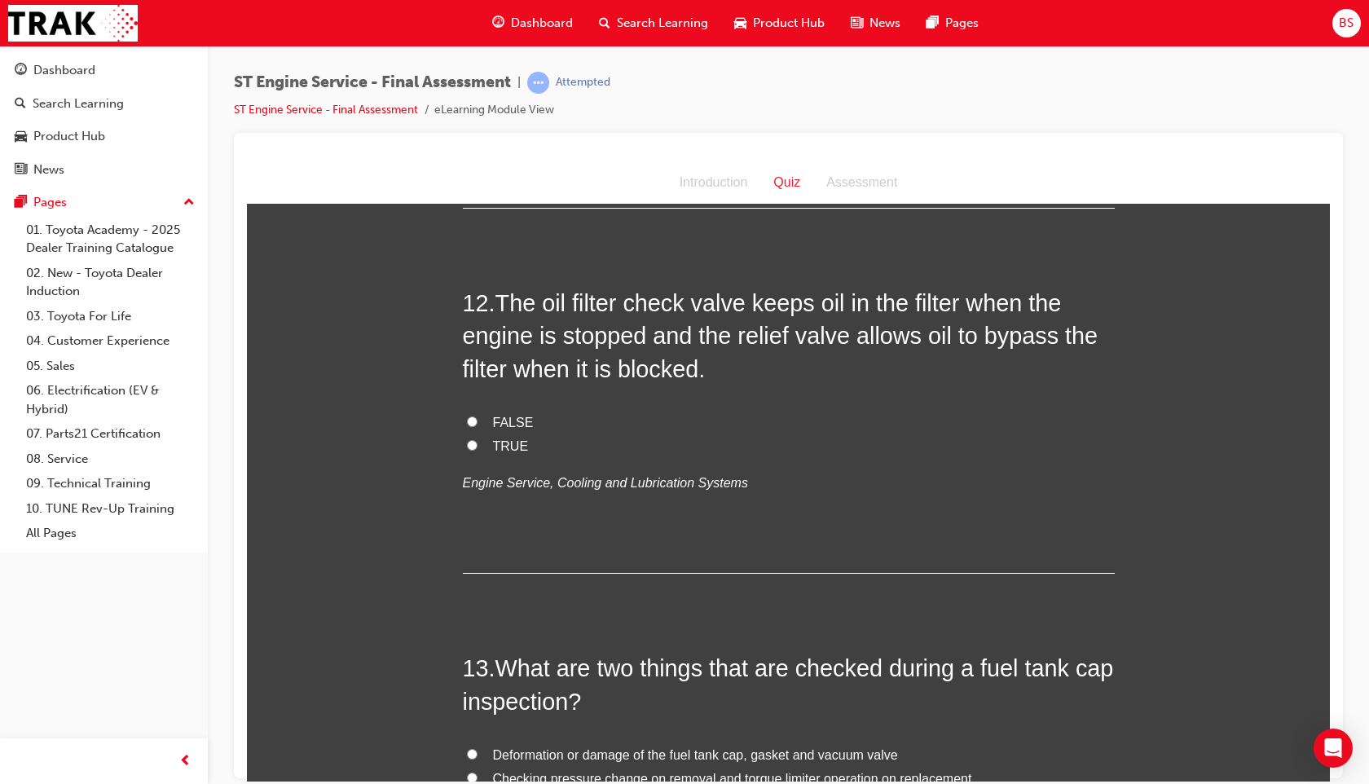
click at [496, 460] on div "FALSE TRUE Engine Service, Cooling and Lubrication Systems" at bounding box center [789, 452] width 652 height 83
click at [500, 446] on span "TRUE" at bounding box center [511, 445] width 36 height 14
click at [478, 446] on input "TRUE" at bounding box center [472, 444] width 11 height 11
radio input "true"
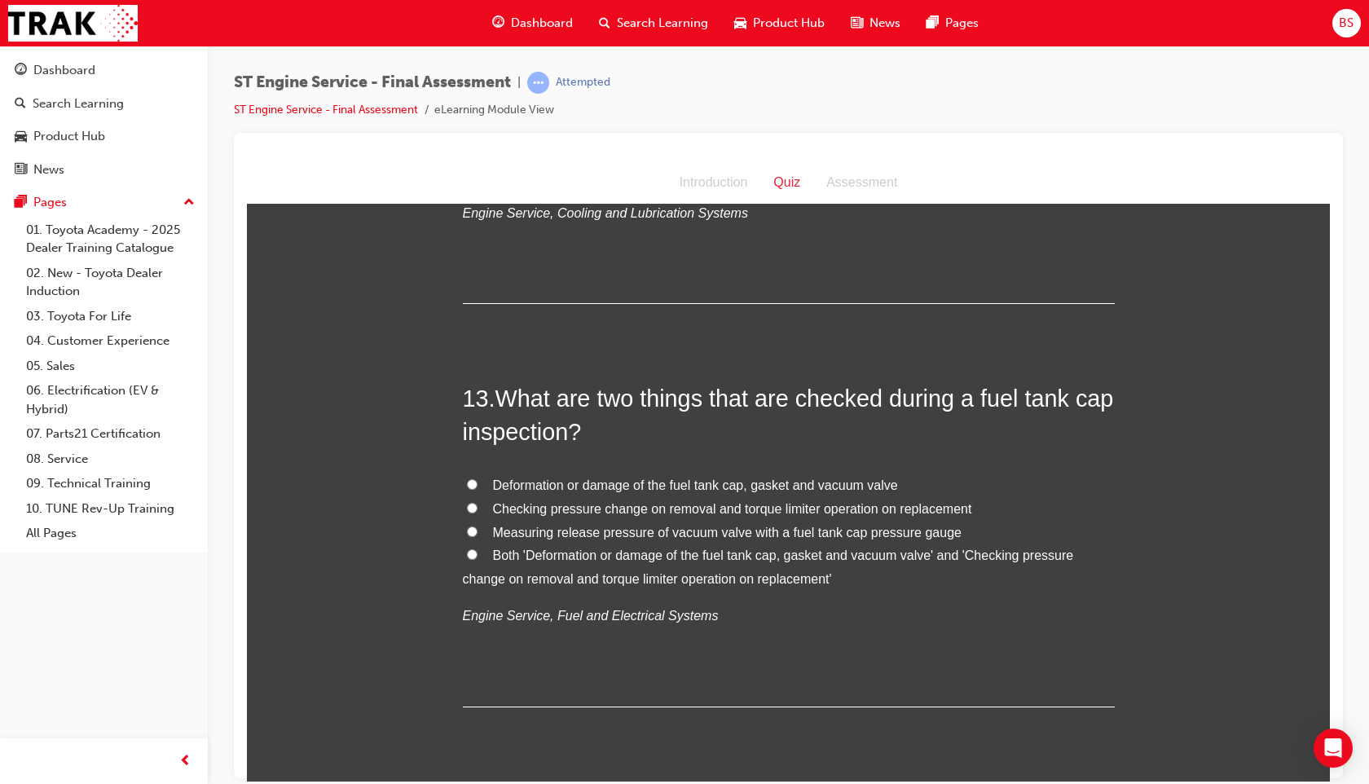
scroll to position [4289, 0]
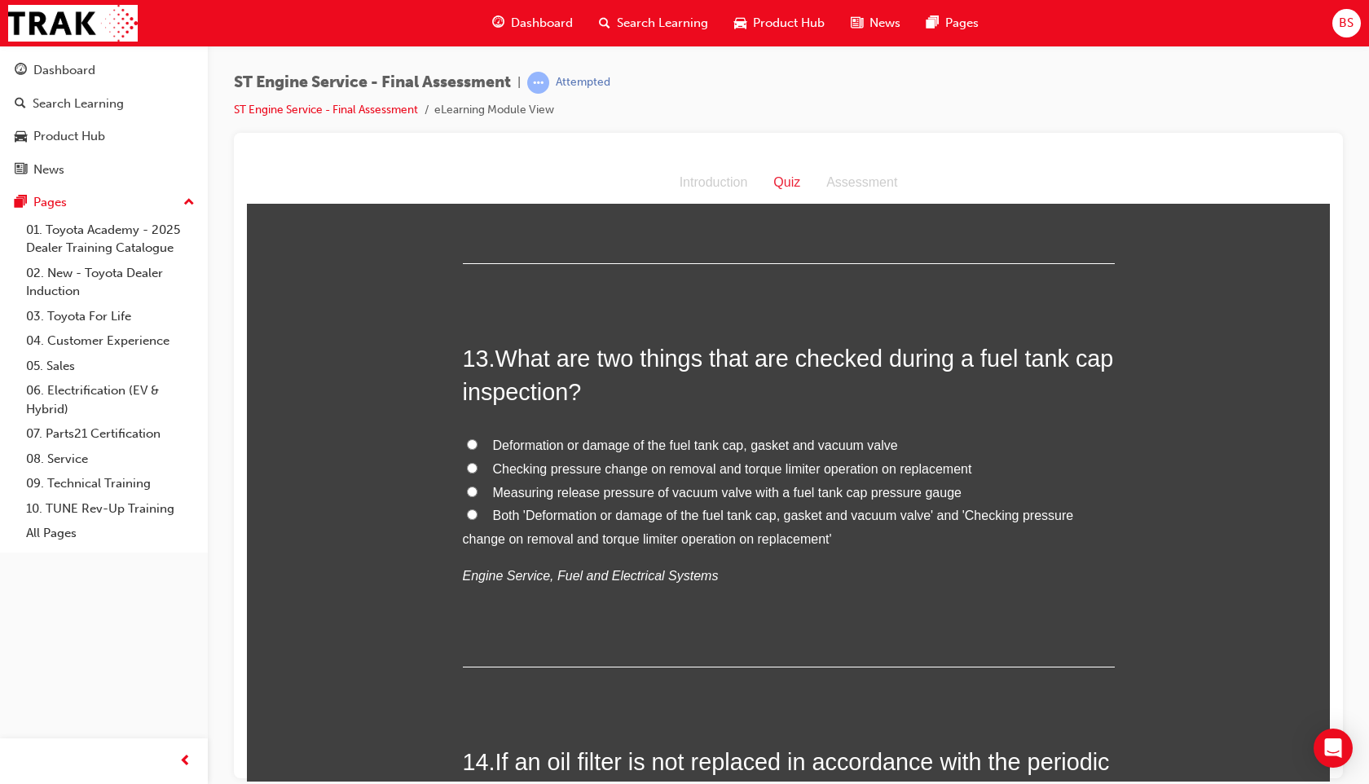
click at [538, 514] on span "Both 'Deformation or damage of the fuel tank cap, gasket and vacuum valve' and …" at bounding box center [768, 526] width 611 height 37
click at [478, 514] on input "Both 'Deformation or damage of the fuel tank cap, gasket and vacuum valve' and …" at bounding box center [472, 514] width 11 height 11
radio input "true"
click at [509, 490] on span "Measuring release pressure of vacuum valve with a fuel tank cap pressure gauge" at bounding box center [727, 492] width 469 height 14
click at [478, 490] on input "Measuring release pressure of vacuum valve with a fuel tank cap pressure gauge" at bounding box center [472, 491] width 11 height 11
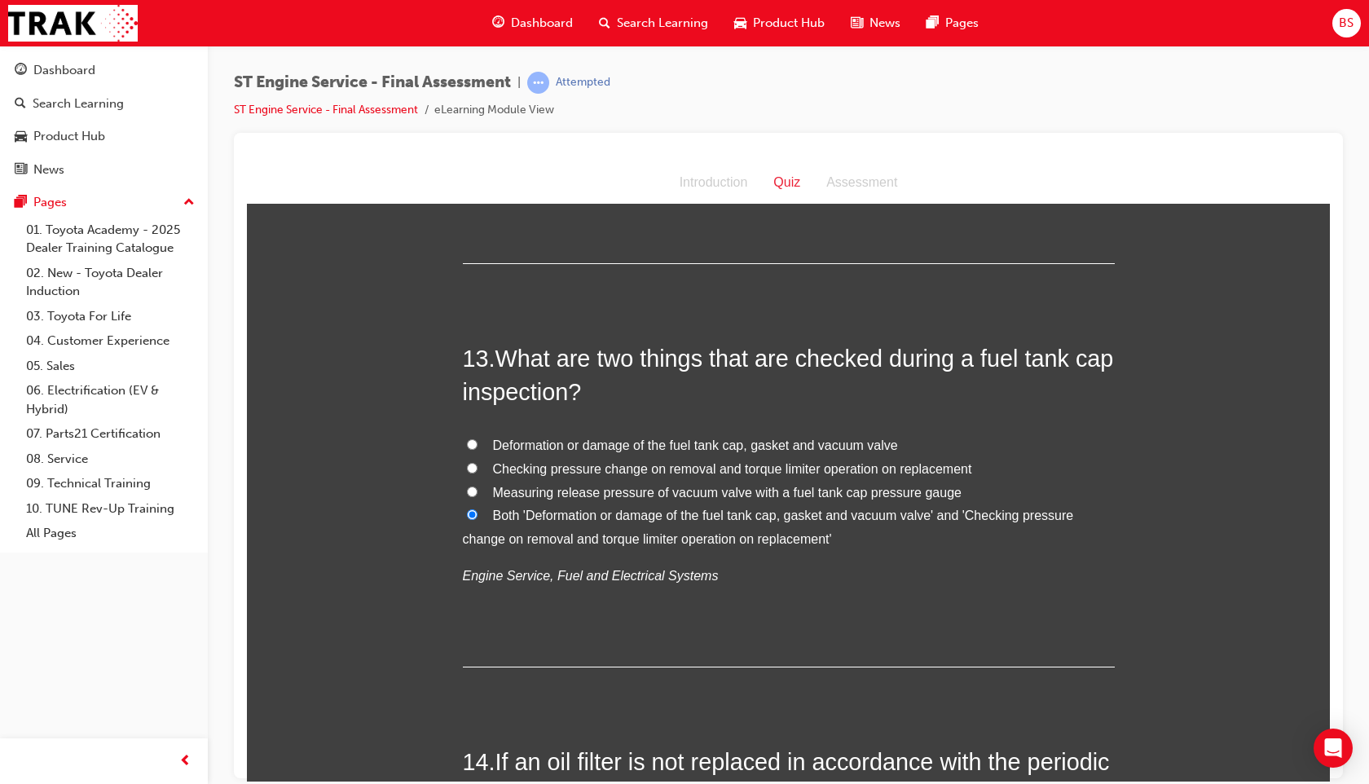
radio input "true"
click at [518, 519] on span "Both 'Deformation or damage of the fuel tank cap, gasket and vacuum valve' and …" at bounding box center [768, 526] width 611 height 37
click at [478, 519] on input "Both 'Deformation or damage of the fuel tank cap, gasket and vacuum valve' and …" at bounding box center [472, 514] width 11 height 11
radio input "true"
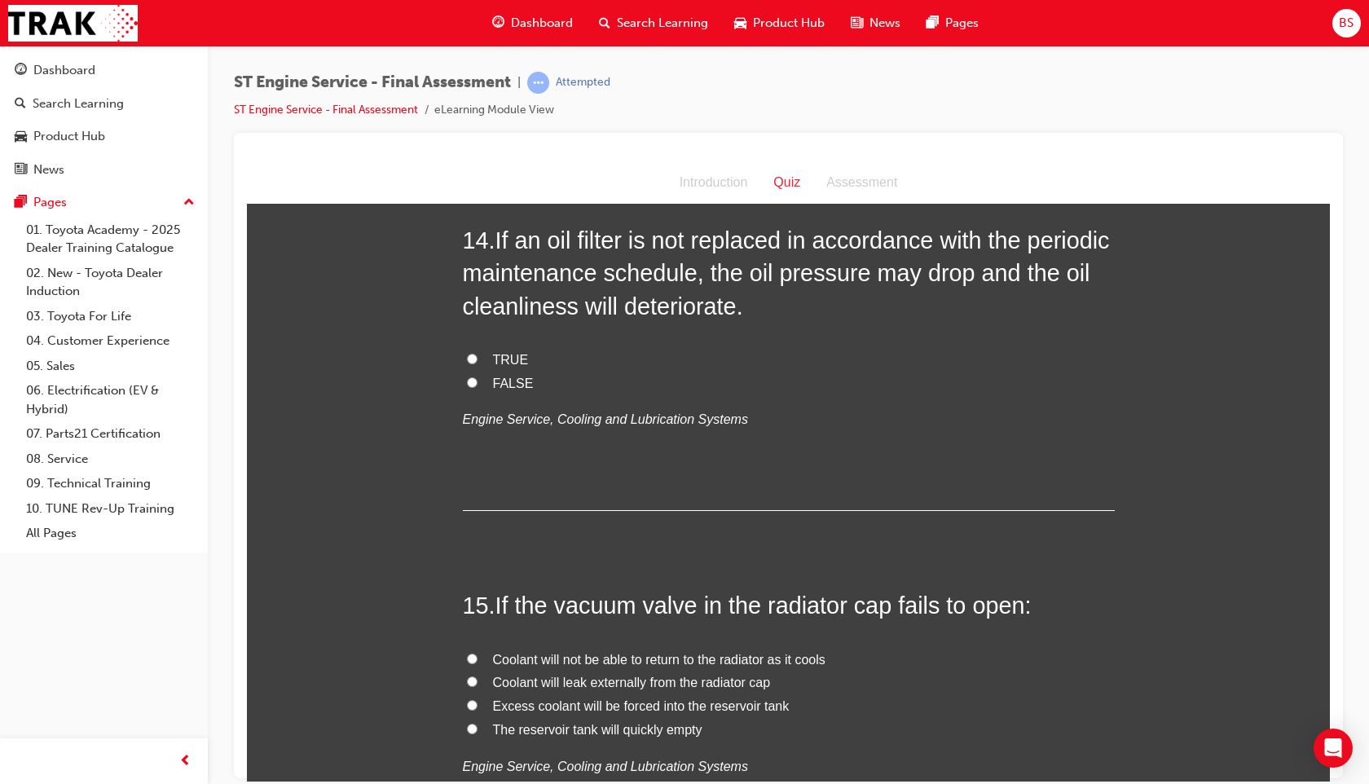
scroll to position [4820, 0]
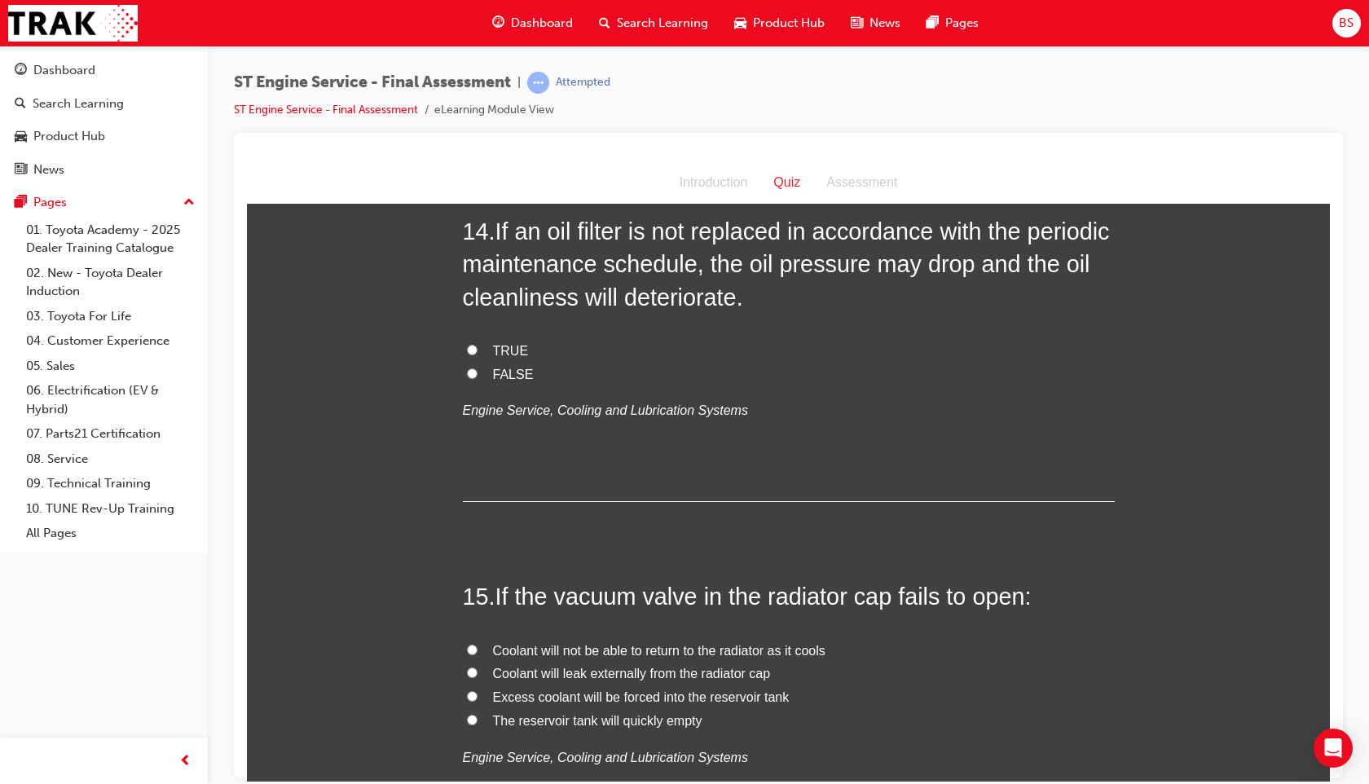
click at [495, 346] on span "TRUE" at bounding box center [511, 350] width 36 height 14
click at [478, 346] on input "TRUE" at bounding box center [472, 349] width 11 height 11
radio input "true"
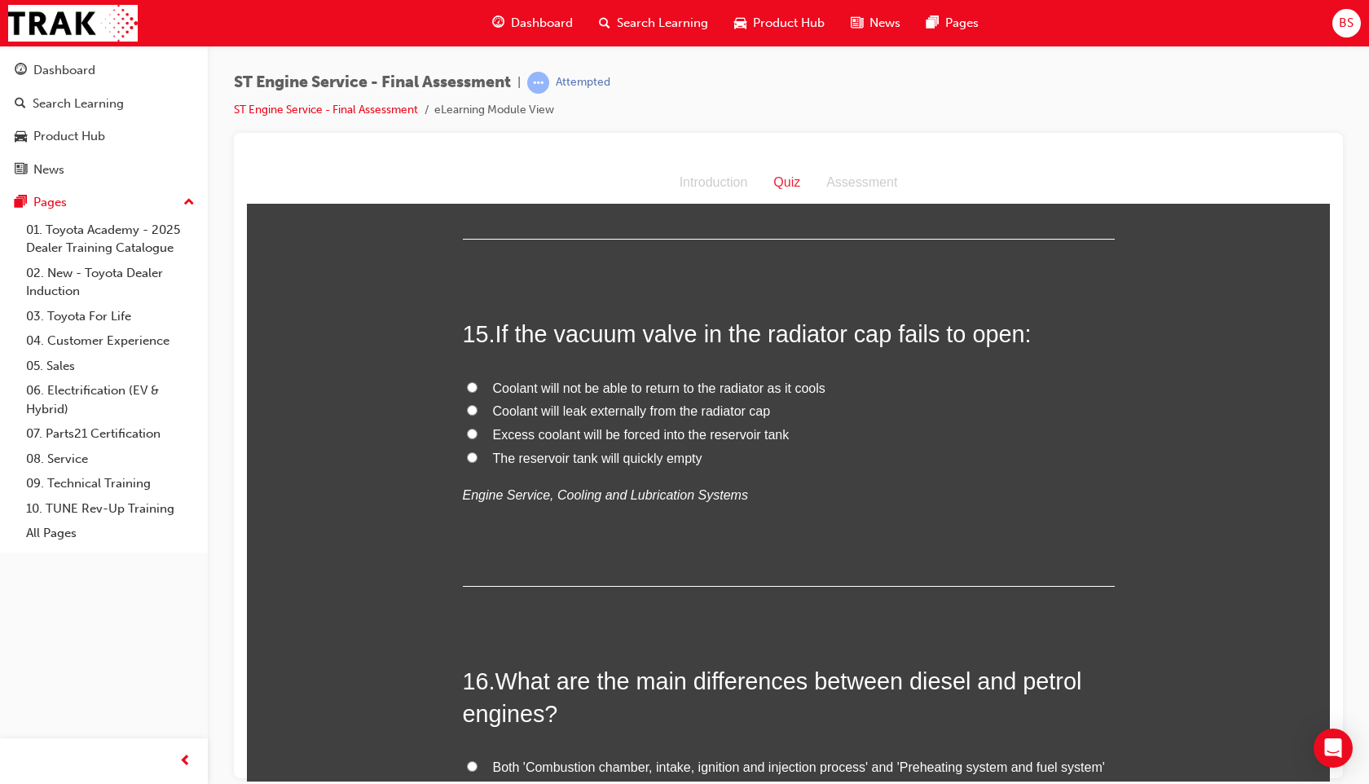
scroll to position [5083, 0]
click at [518, 390] on span "Coolant will not be able to return to the radiator as it cools" at bounding box center [659, 387] width 333 height 14
click at [478, 390] on input "Coolant will not be able to return to the radiator as it cools" at bounding box center [472, 386] width 11 height 11
radio input "true"
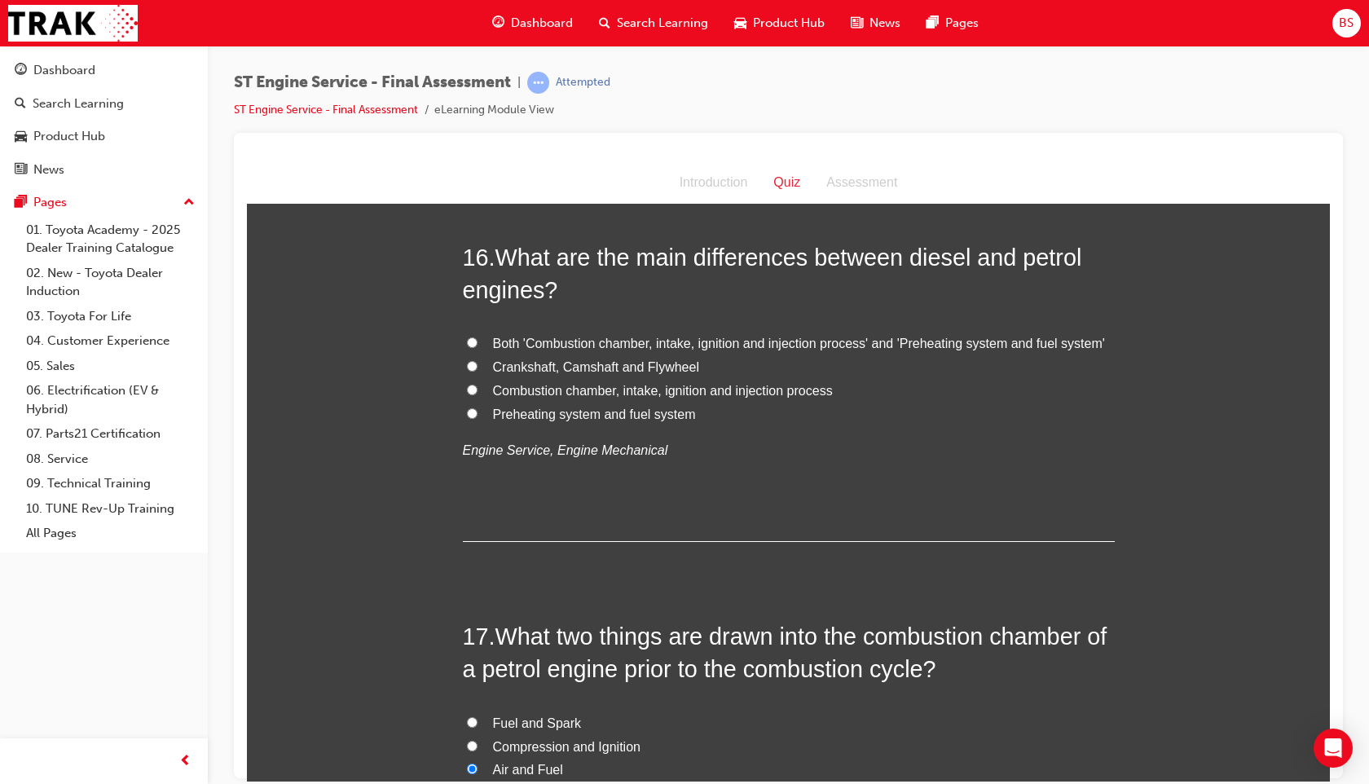
scroll to position [5460, 0]
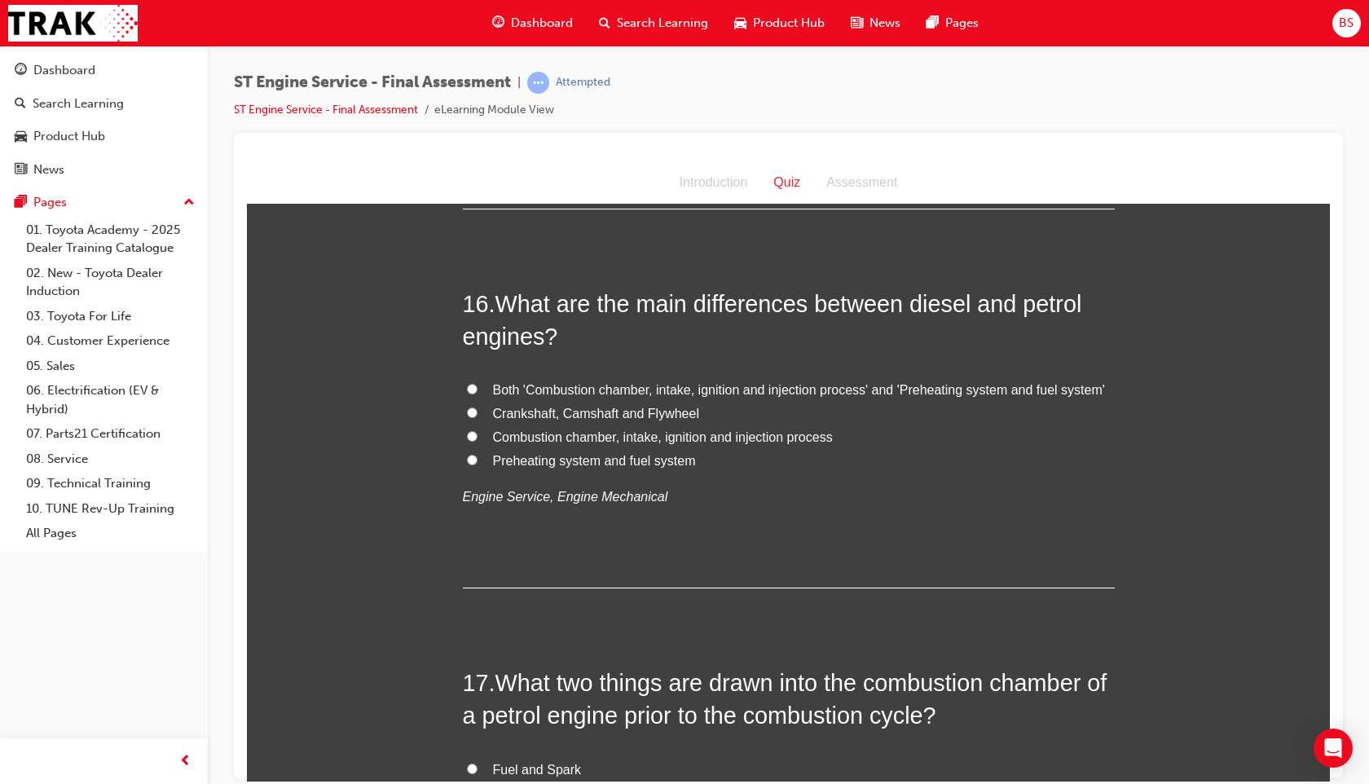
click at [630, 434] on span "Combustion chamber, intake, ignition and injection process" at bounding box center [663, 437] width 340 height 14
click at [478, 434] on input "Combustion chamber, intake, ignition and injection process" at bounding box center [472, 435] width 11 height 11
radio input "true"
click at [595, 420] on span "Crankshaft, Camshaft and Flywheel" at bounding box center [596, 413] width 206 height 14
click at [478, 417] on input "Crankshaft, Camshaft and Flywheel" at bounding box center [472, 412] width 11 height 11
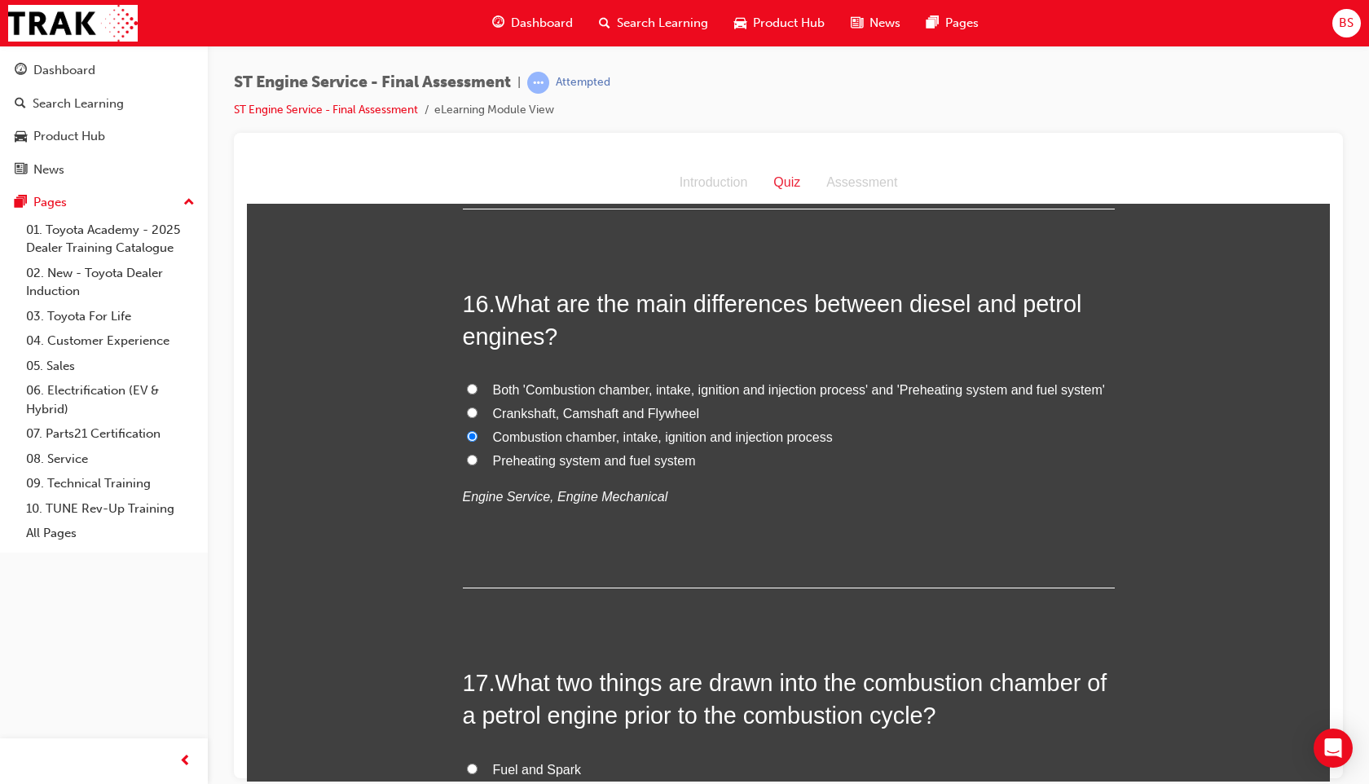
radio input "true"
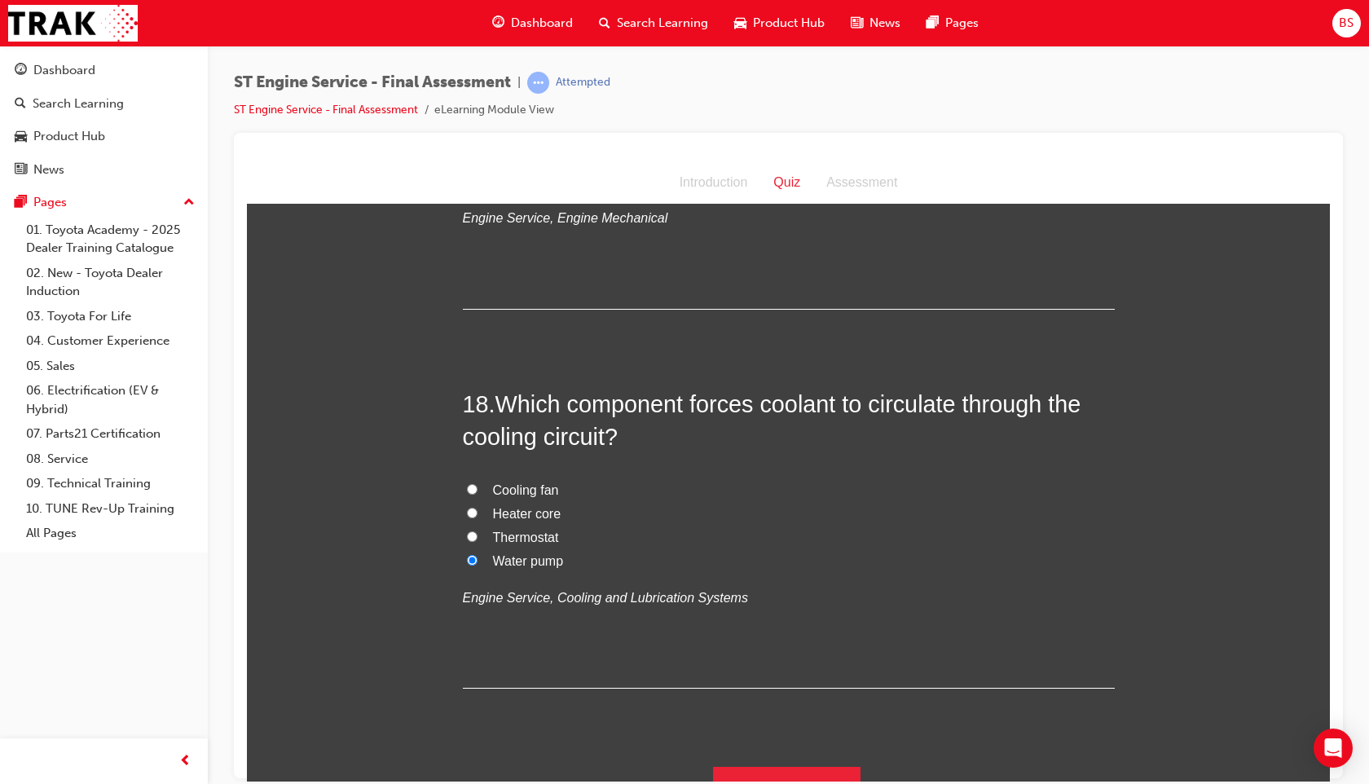
scroll to position [6149, 0]
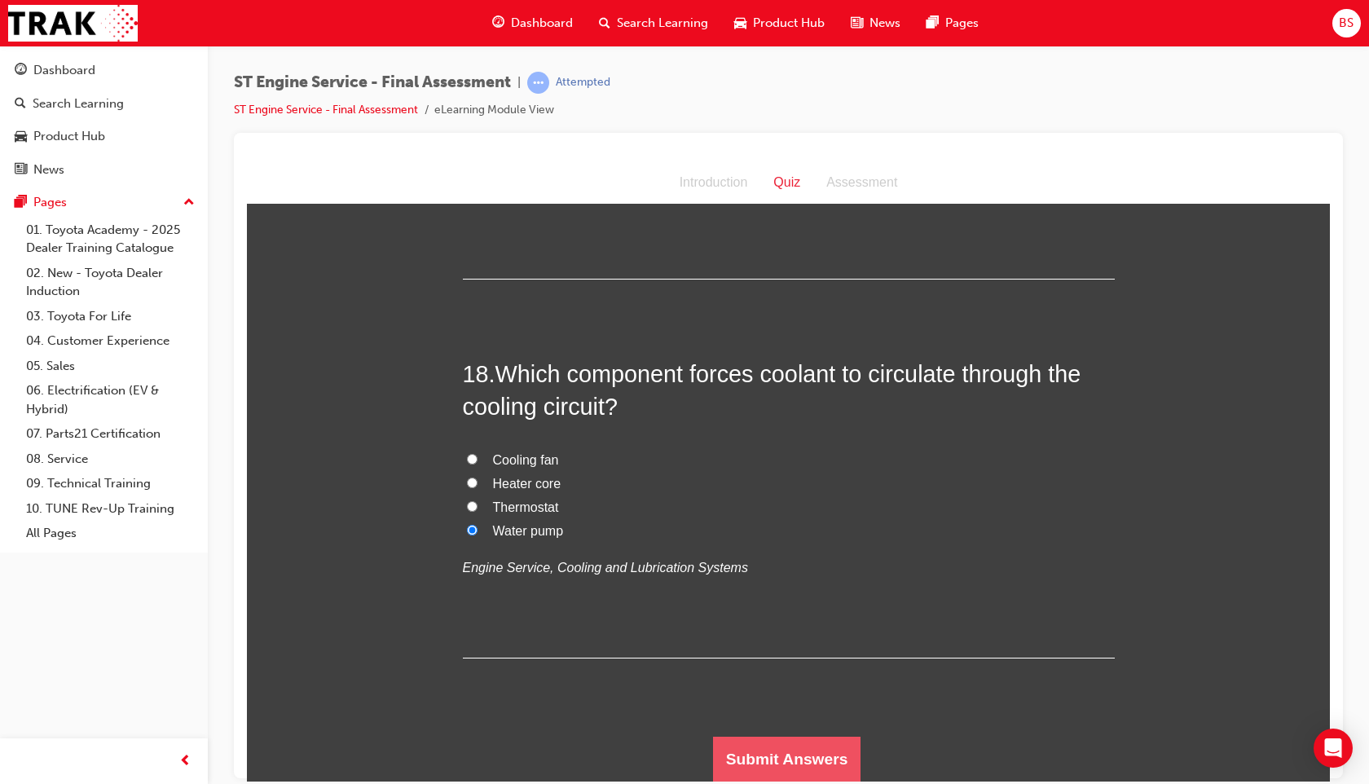
click at [747, 593] on button "Submit Answers" at bounding box center [787, 759] width 148 height 46
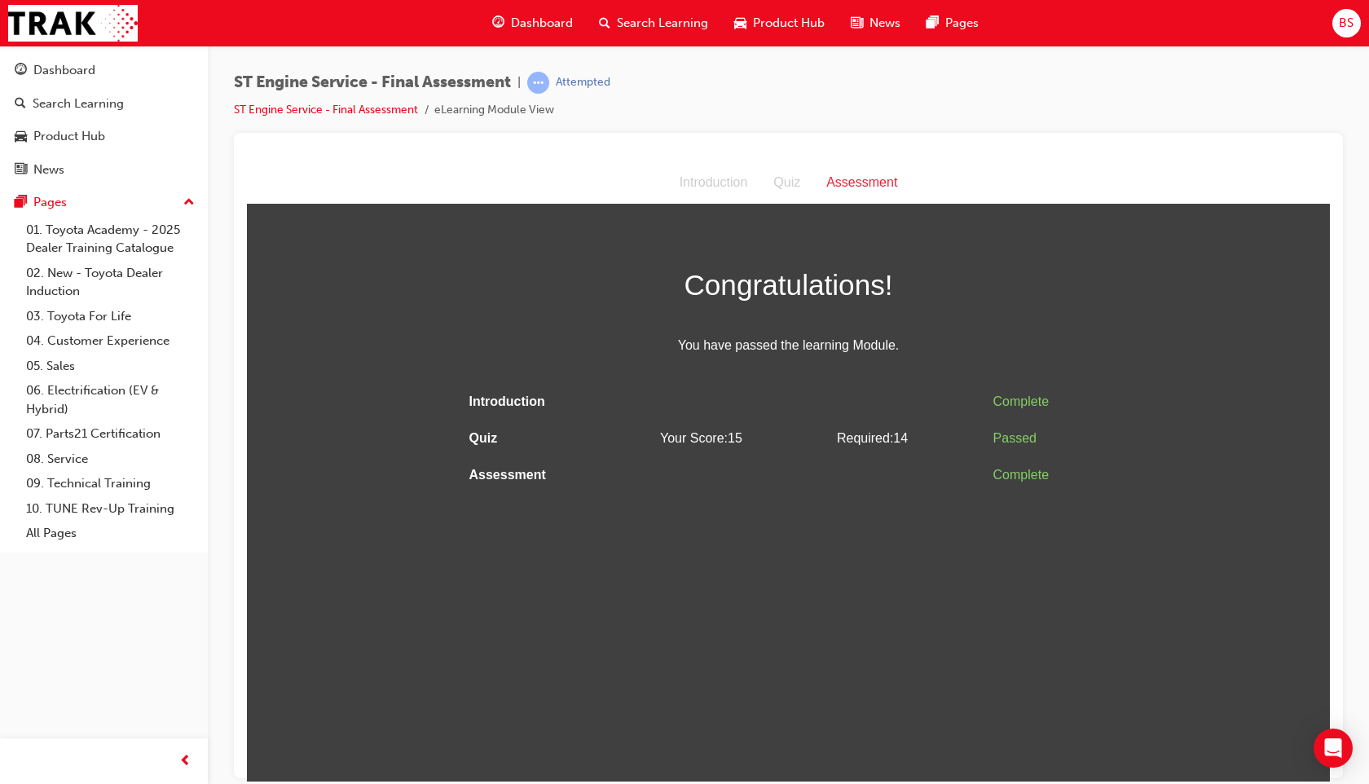
scroll to position [0, 0]
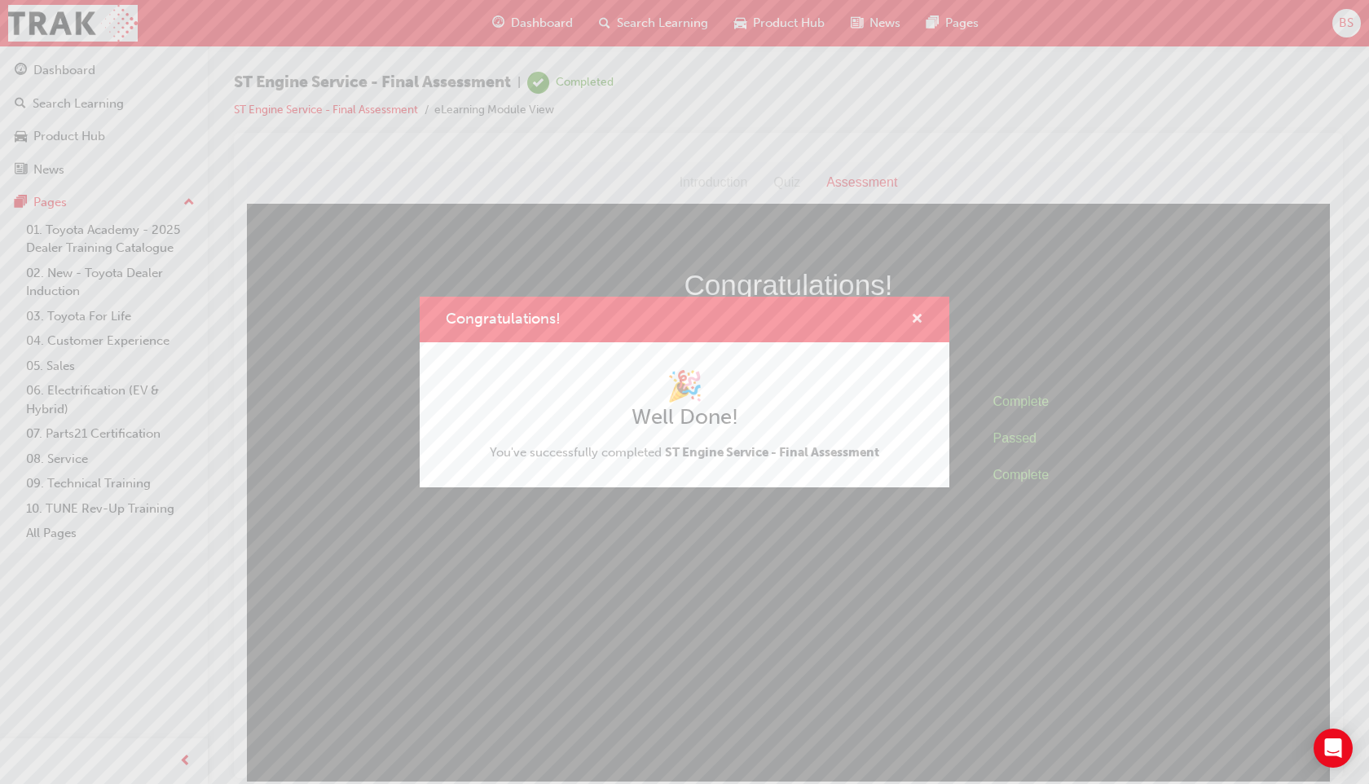
click at [914, 319] on span "cross-icon" at bounding box center [917, 320] width 12 height 15
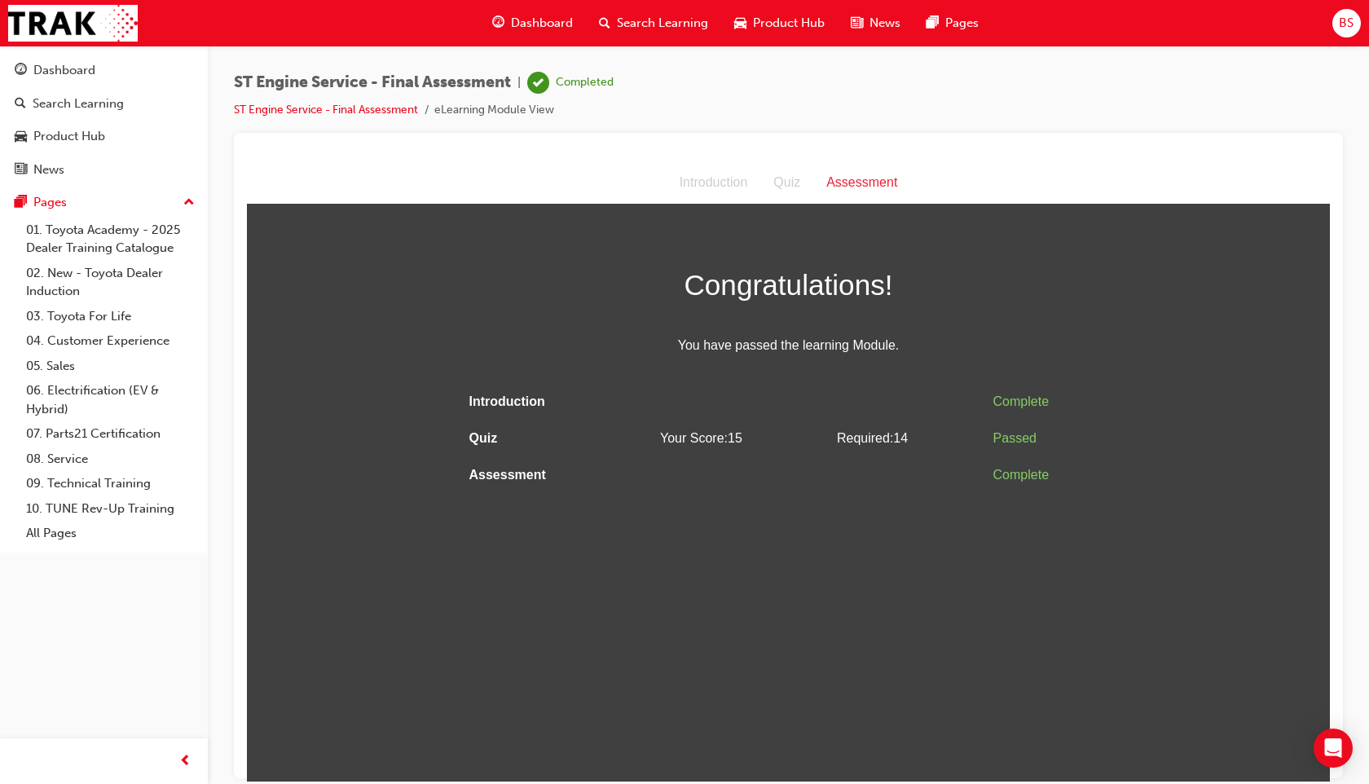
click at [630, 27] on span "Search Learning" at bounding box center [662, 23] width 91 height 19
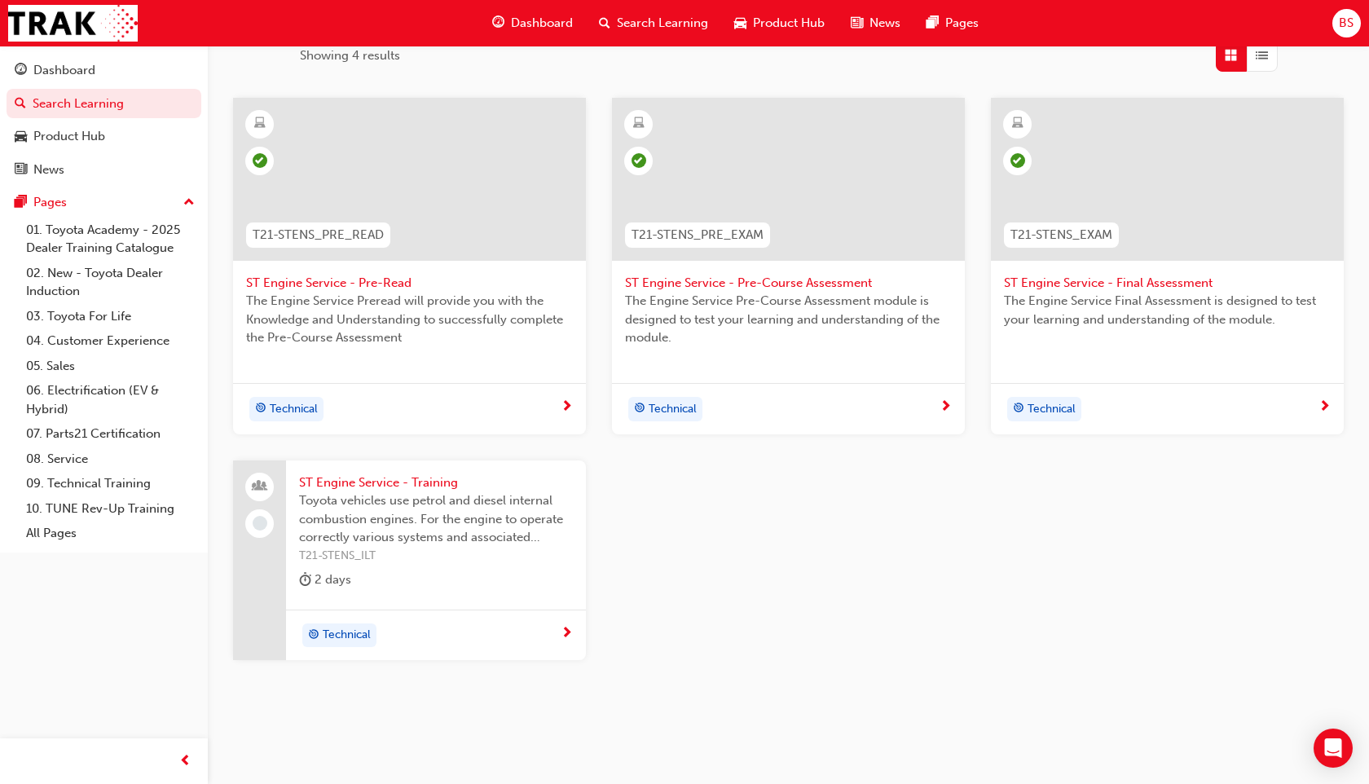
scroll to position [312, 0]
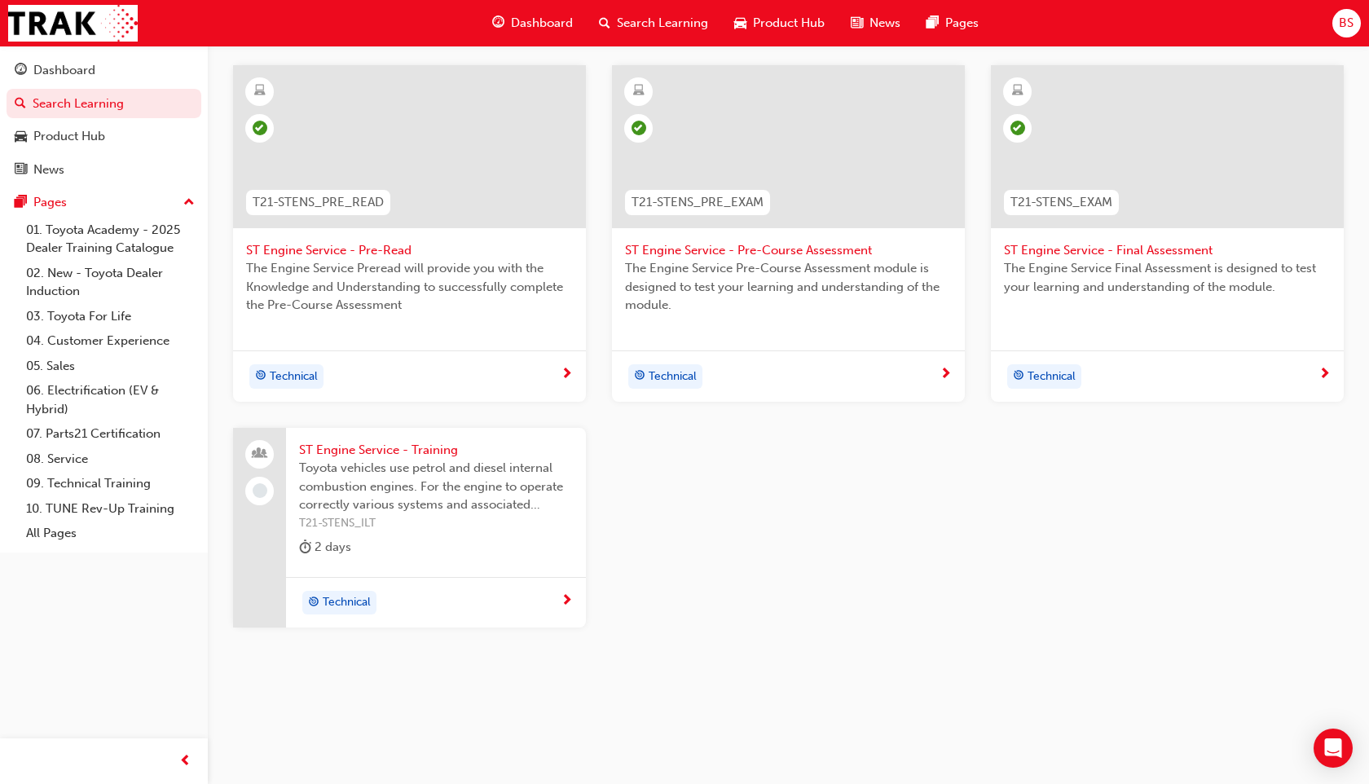
click at [478, 477] on span "Toyota vehicles use petrol and diesel internal combustion engines. For the engi…" at bounding box center [436, 486] width 274 height 55
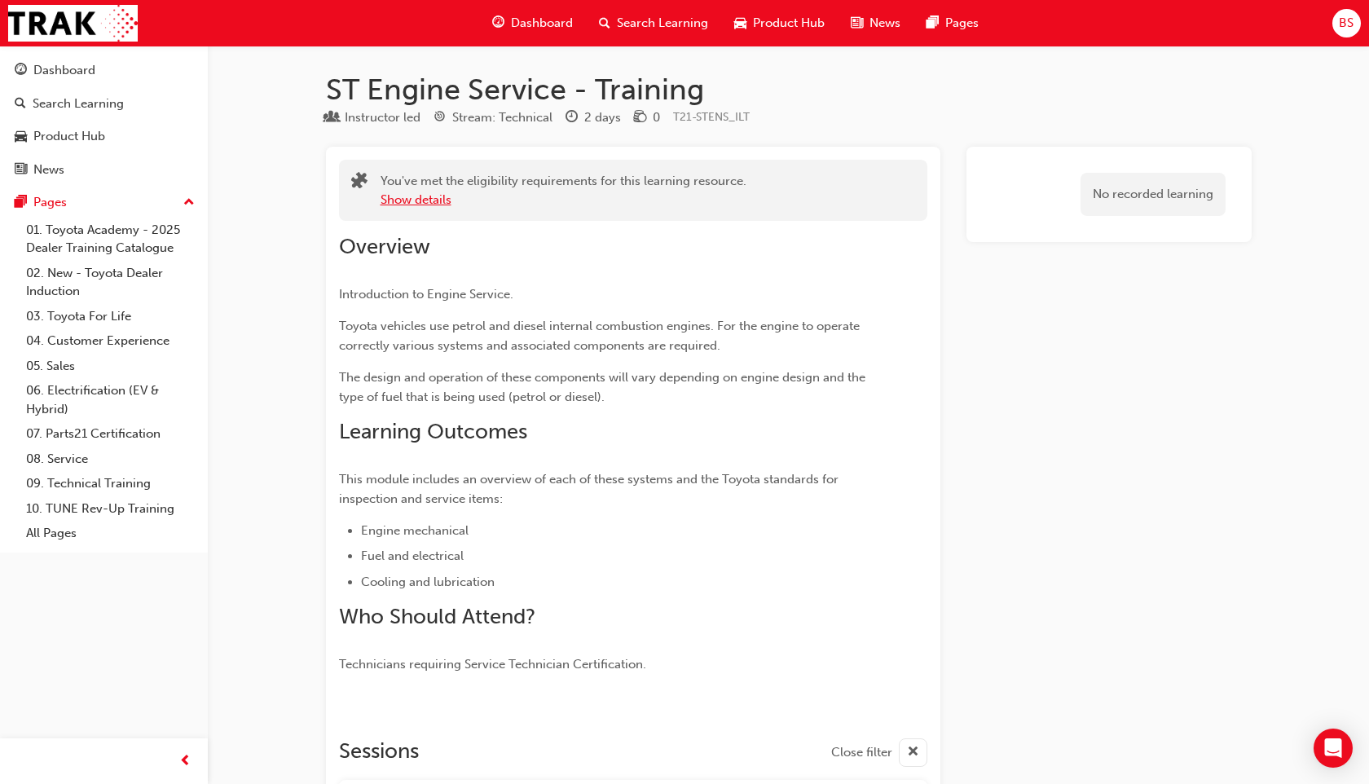
click at [432, 200] on button "Show details" at bounding box center [416, 200] width 71 height 19
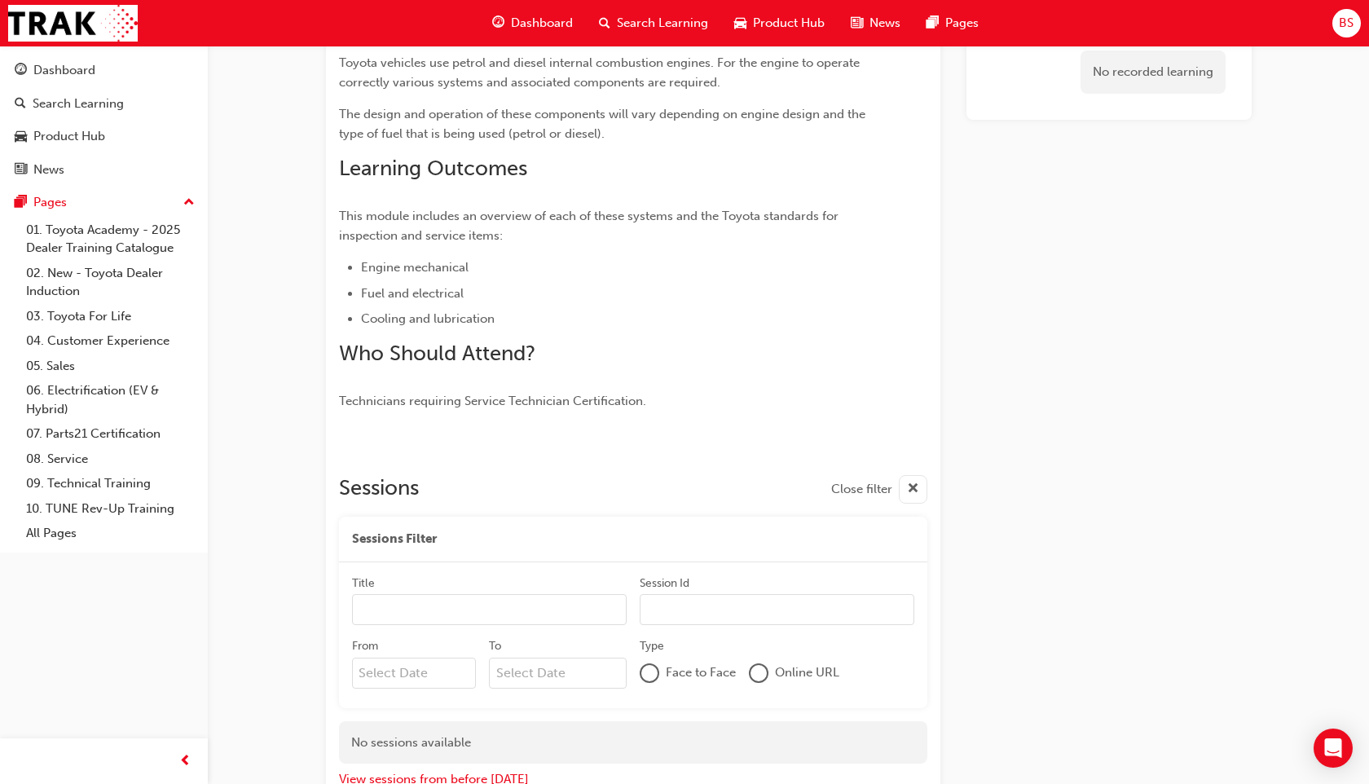
scroll to position [412, 0]
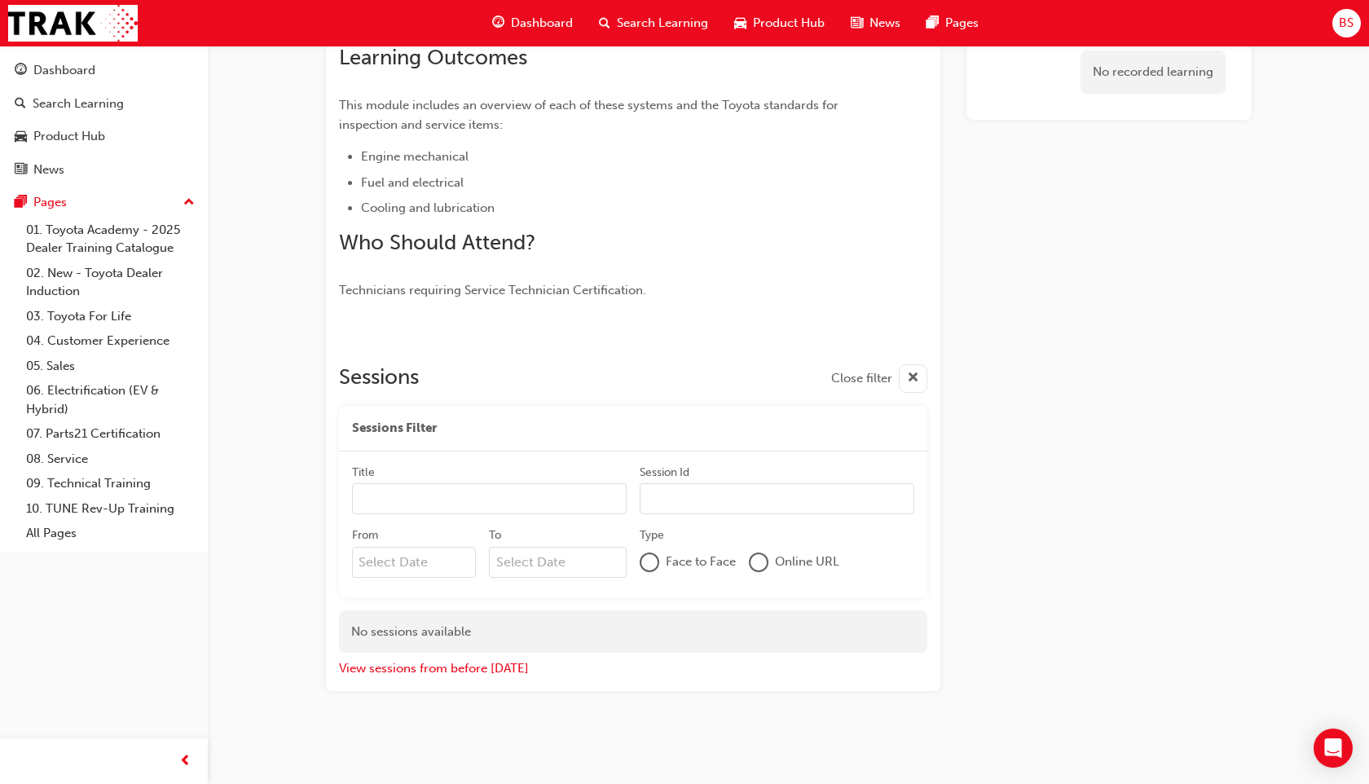
click at [434, 501] on input "Title" at bounding box center [489, 498] width 275 height 31
click at [469, 593] on button "View sessions from before [DATE]" at bounding box center [434, 668] width 190 height 19
click at [490, 593] on button "View sessions from [DATE] and in the future" at bounding box center [462, 668] width 247 height 19
click at [490, 593] on button "View sessions from before [DATE]" at bounding box center [434, 668] width 190 height 19
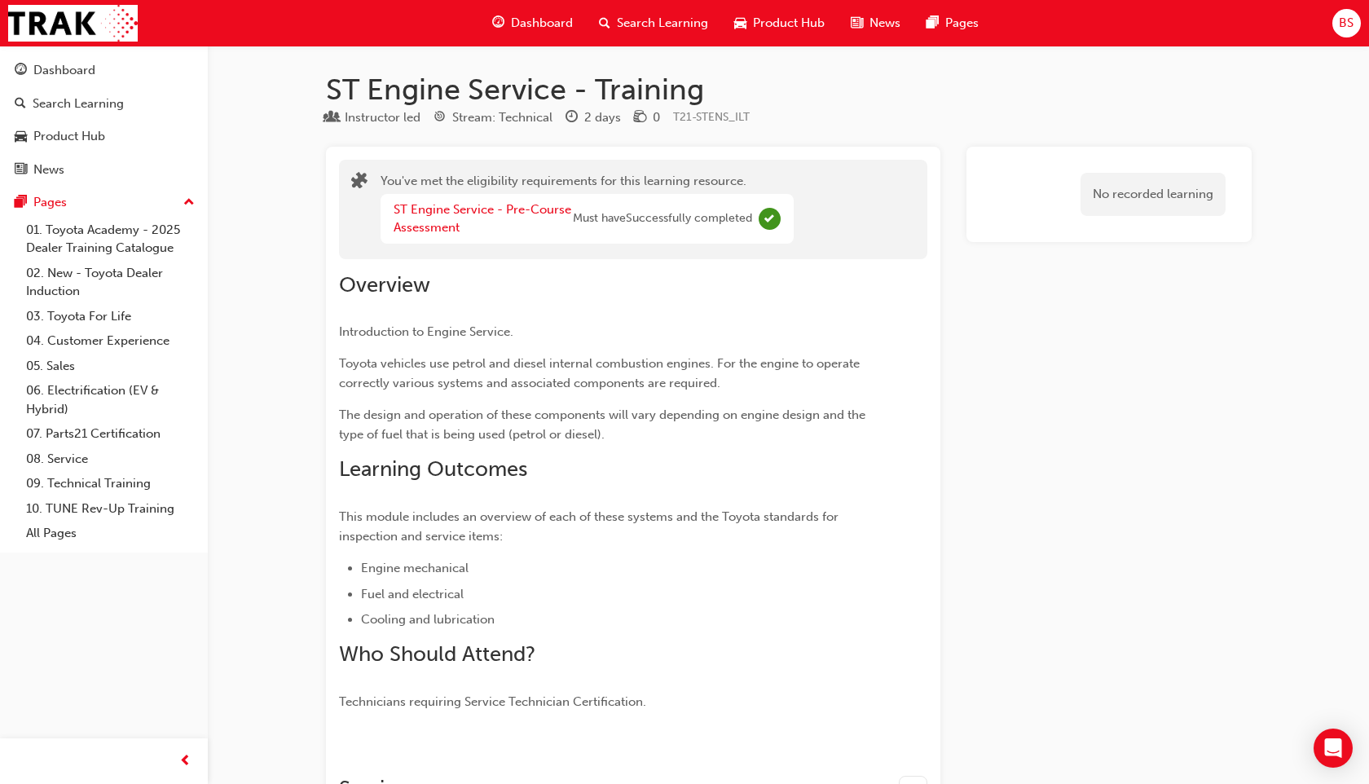
scroll to position [2, 0]
click at [566, 21] on span "Dashboard" at bounding box center [542, 23] width 62 height 19
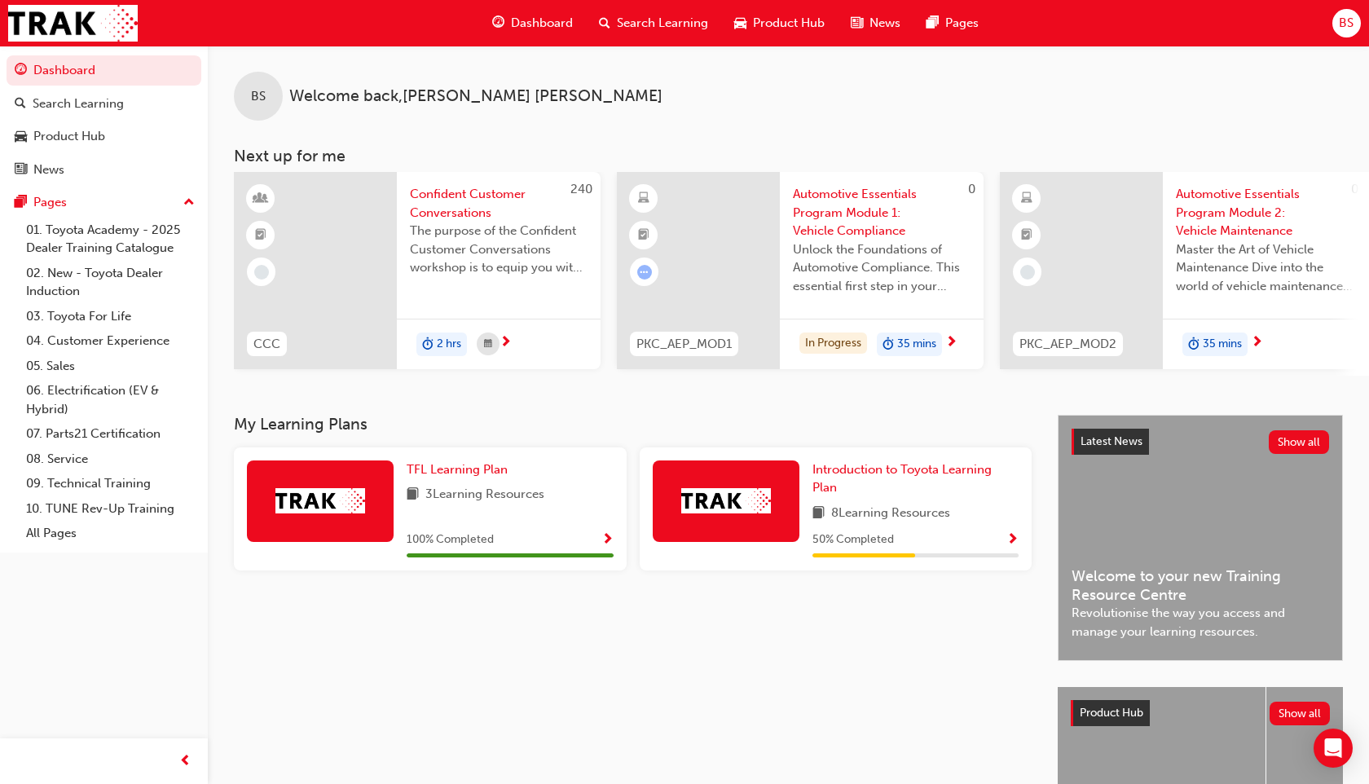
click at [661, 22] on span "Search Learning" at bounding box center [662, 23] width 91 height 19
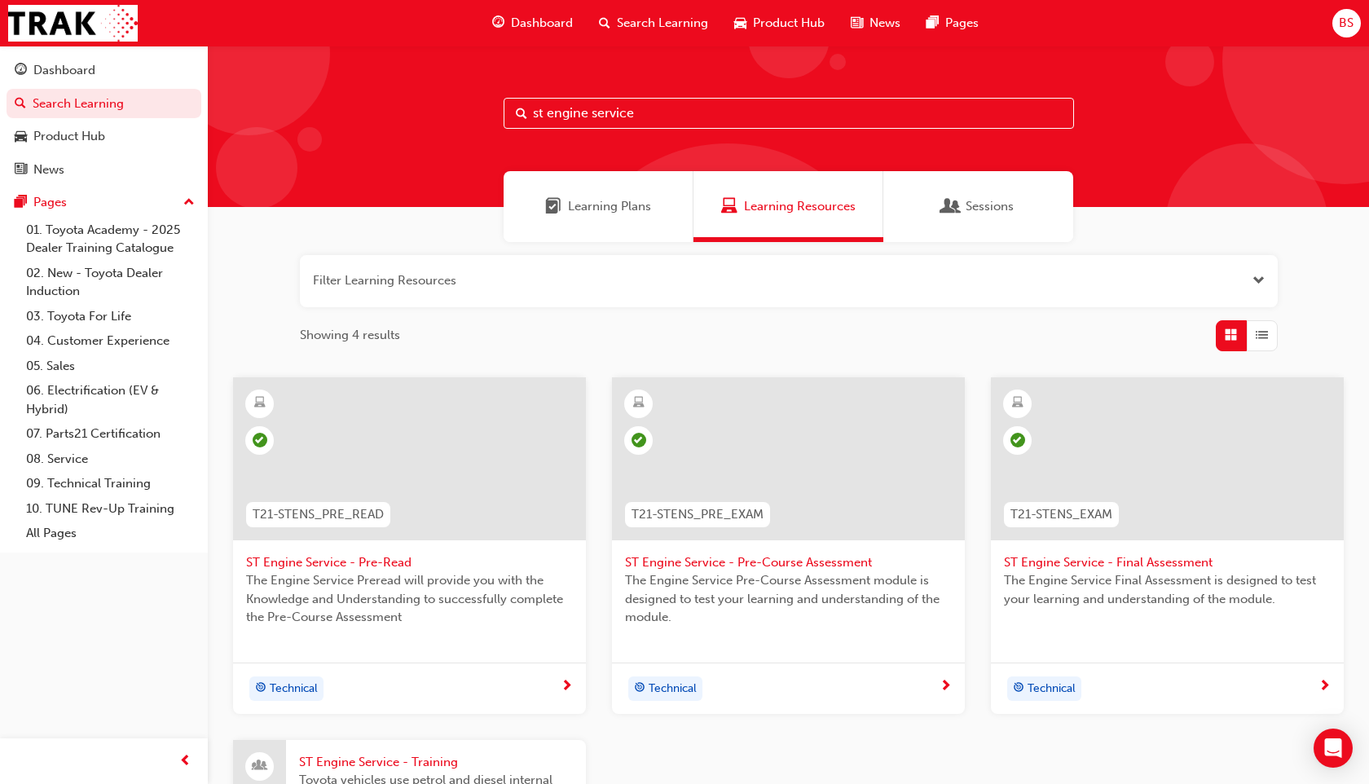
click at [649, 125] on input "st engine service" at bounding box center [789, 113] width 571 height 31
type input "s"
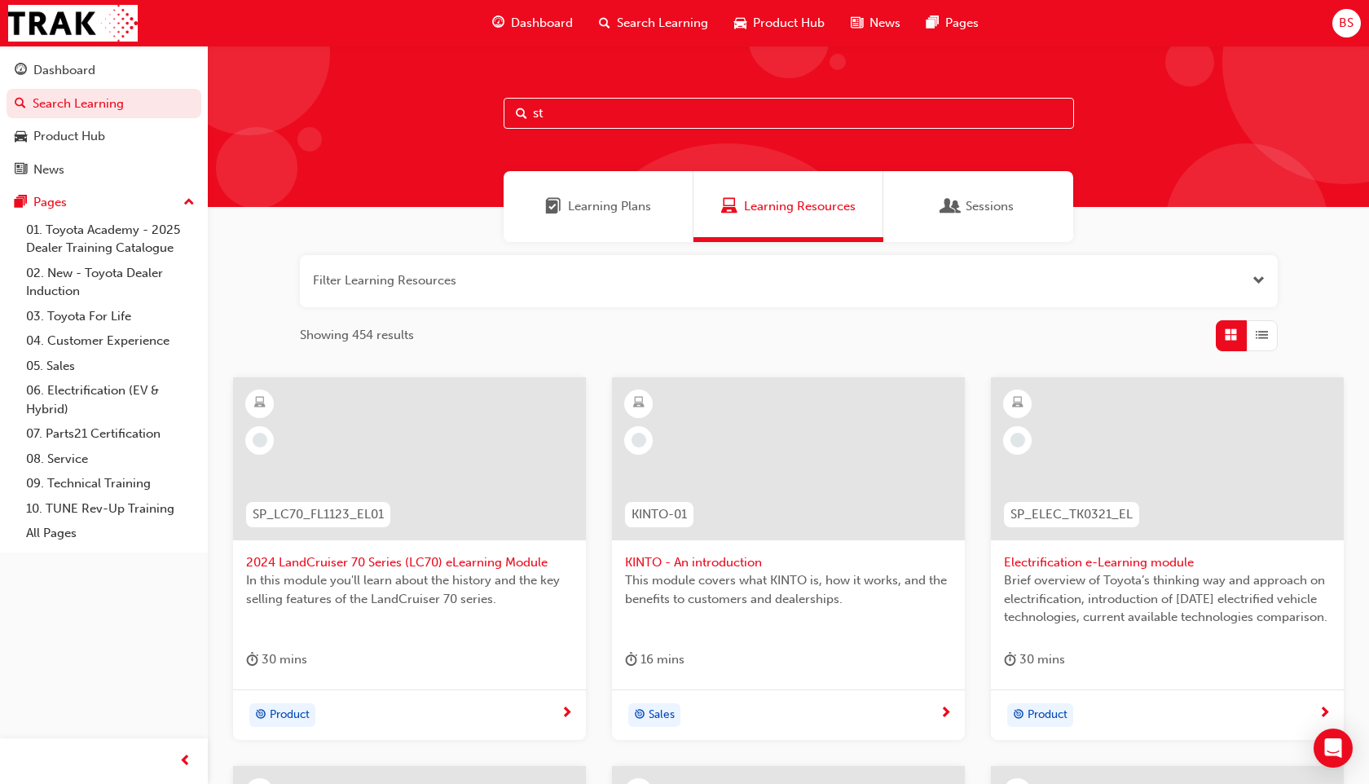
type input "st"
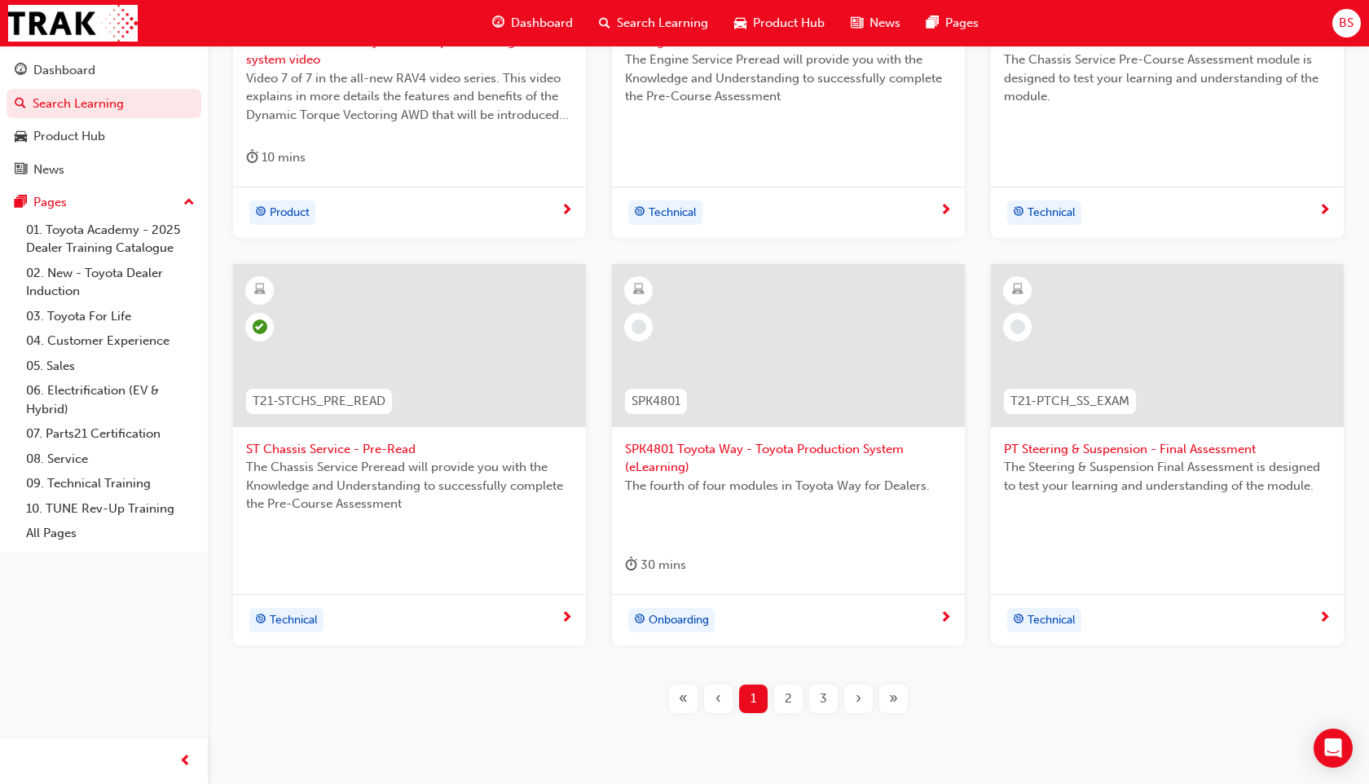
scroll to position [580, 0]
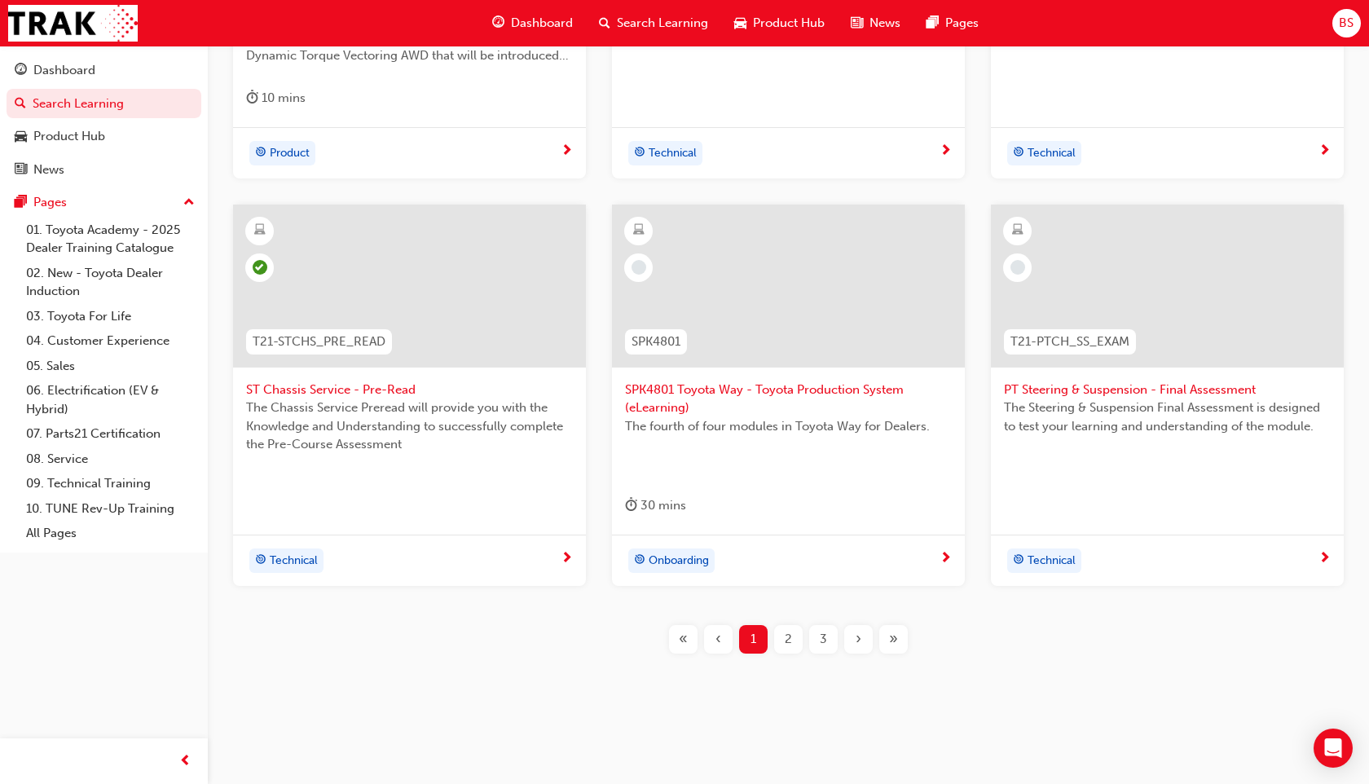
click at [778, 593] on div "2" at bounding box center [788, 639] width 29 height 29
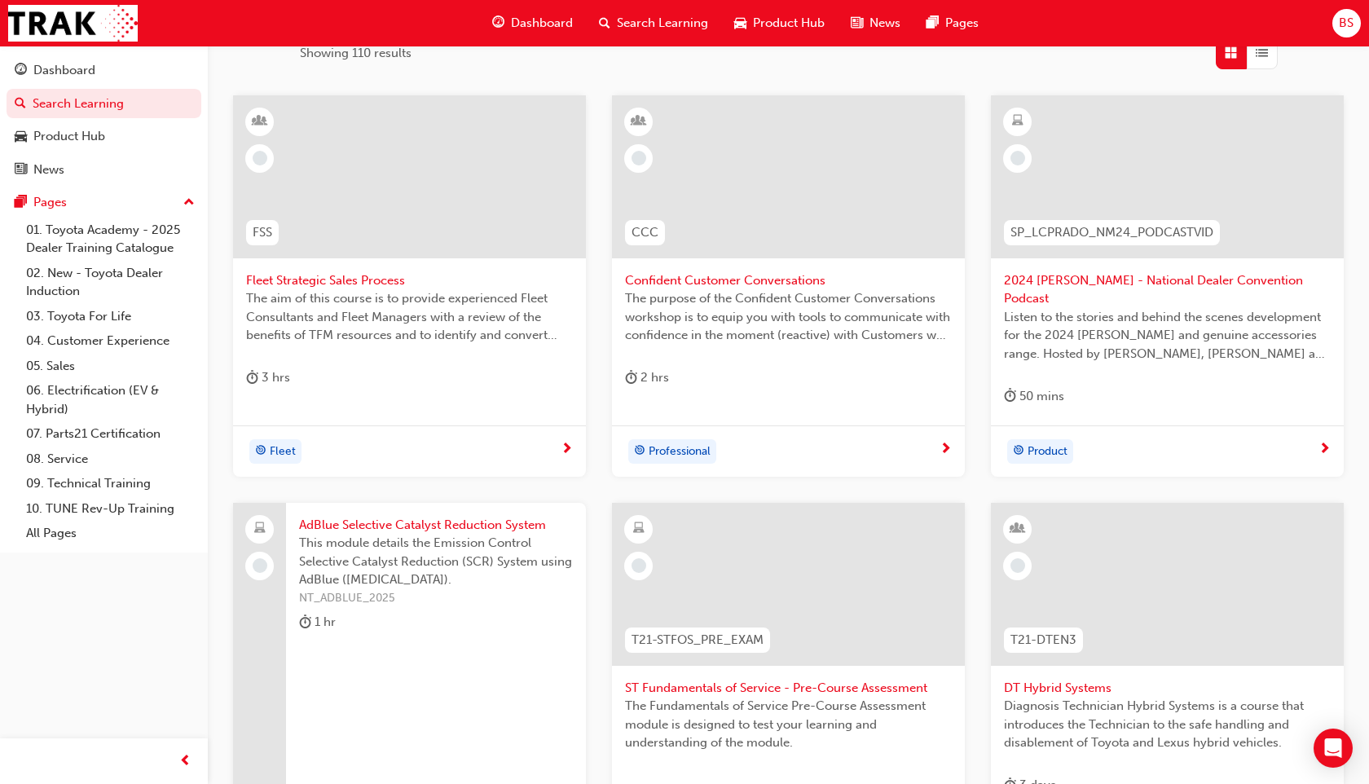
scroll to position [544, 0]
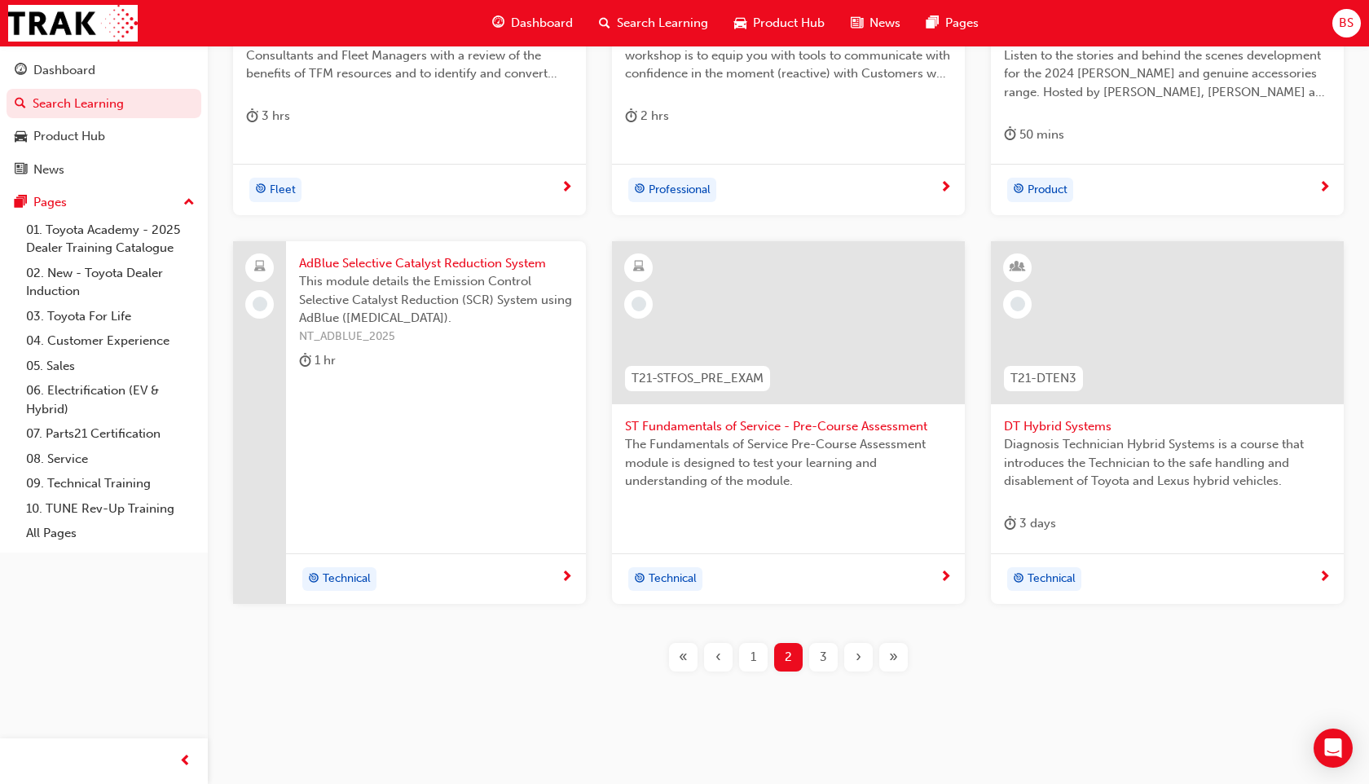
click at [1173, 20] on span "BS" at bounding box center [1346, 23] width 15 height 19
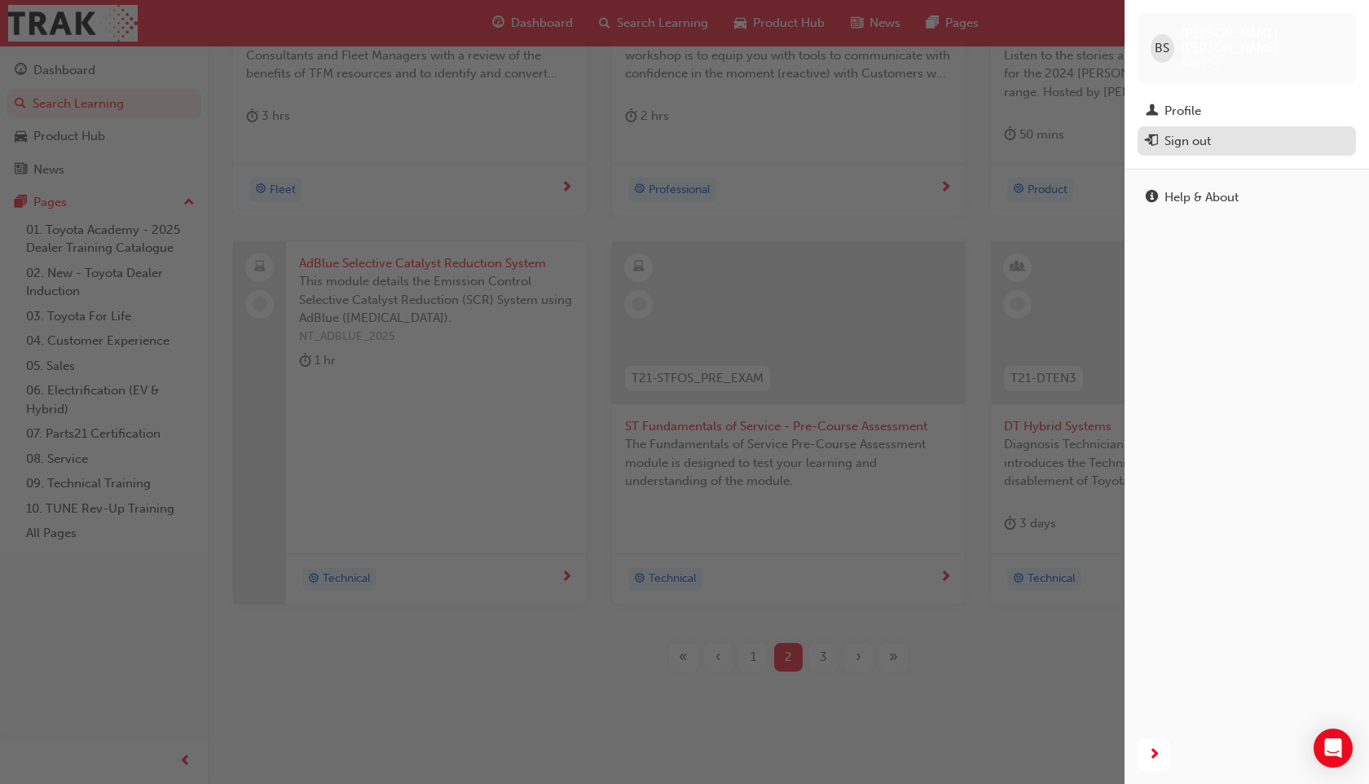
click at [1173, 131] on div "Sign out" at bounding box center [1247, 141] width 202 height 20
